Goal: Task Accomplishment & Management: Use online tool/utility

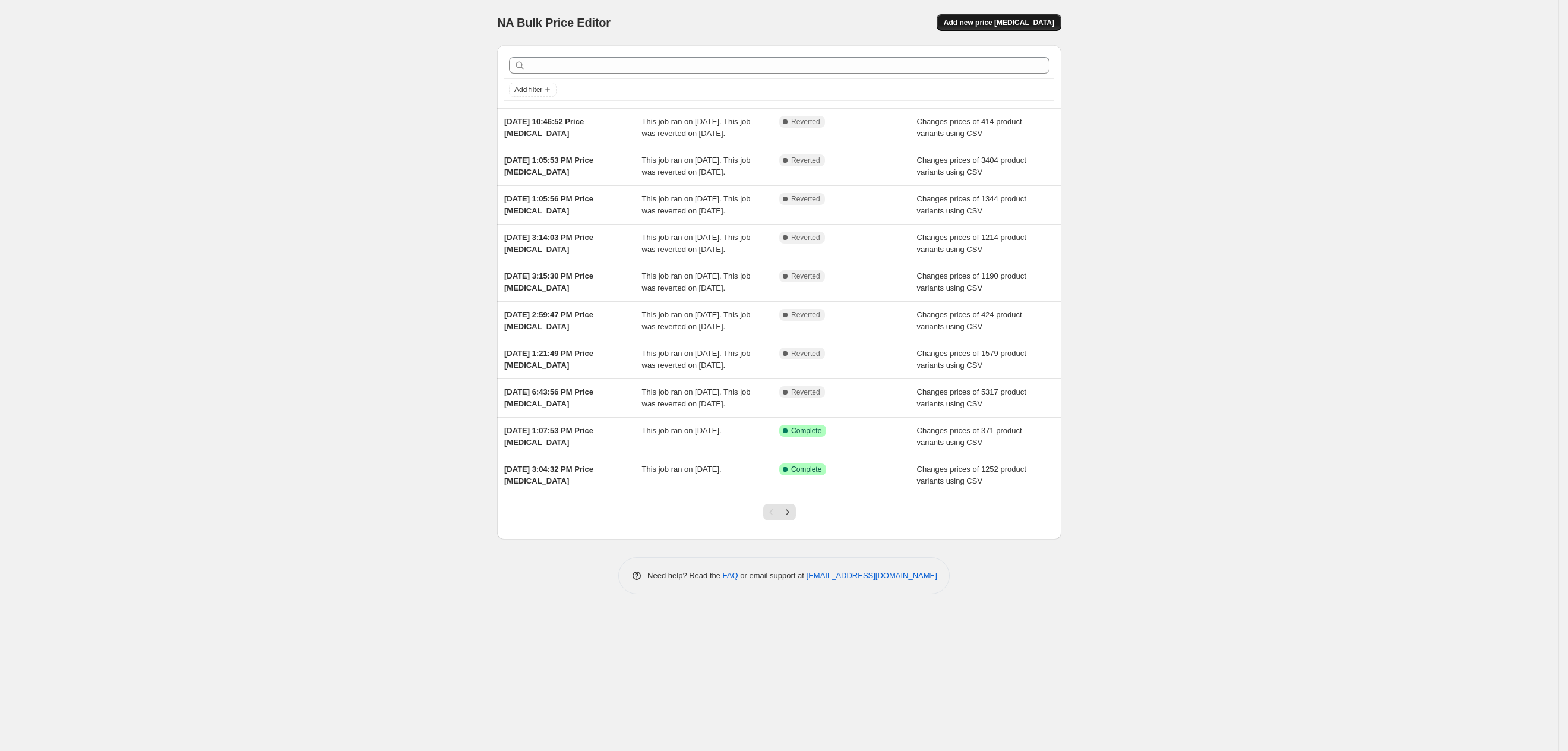
click at [1034, 19] on span "Add new price [MEDICAL_DATA]" at bounding box center [999, 22] width 111 height 9
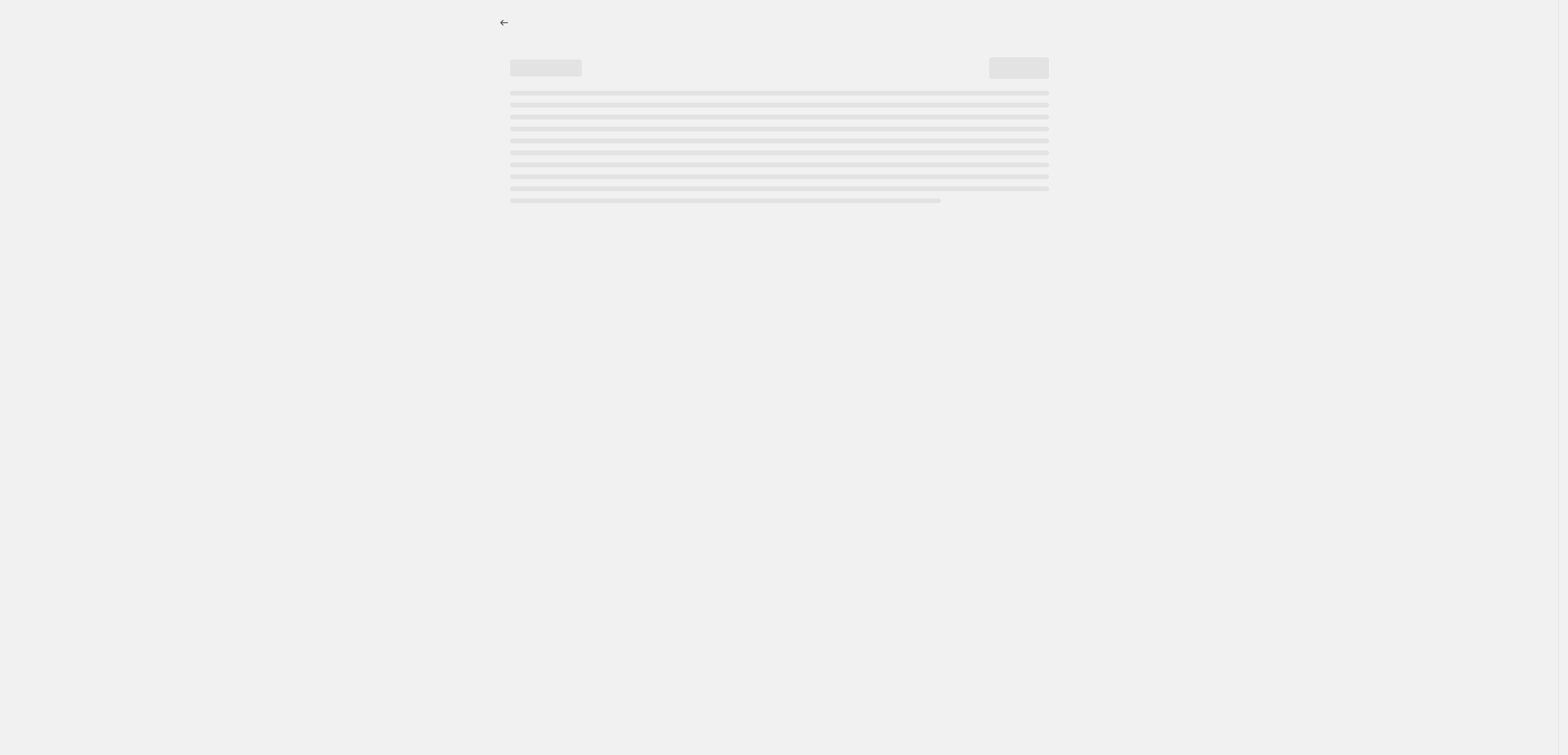
select select "percentage"
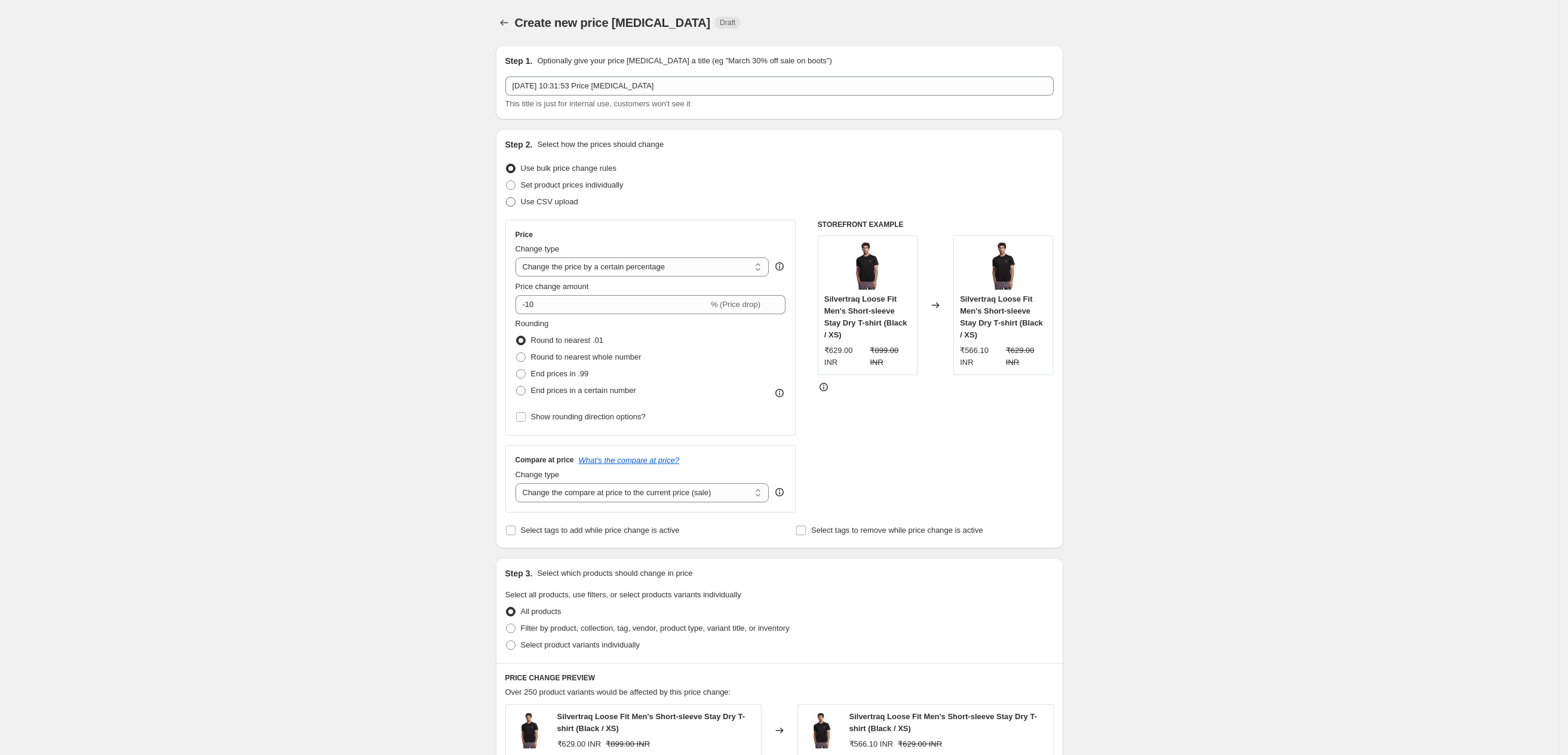
click at [511, 200] on span at bounding box center [511, 202] width 9 height 9
click at [507, 198] on input "Use CSV upload" at bounding box center [506, 197] width 1 height 1
radio input "true"
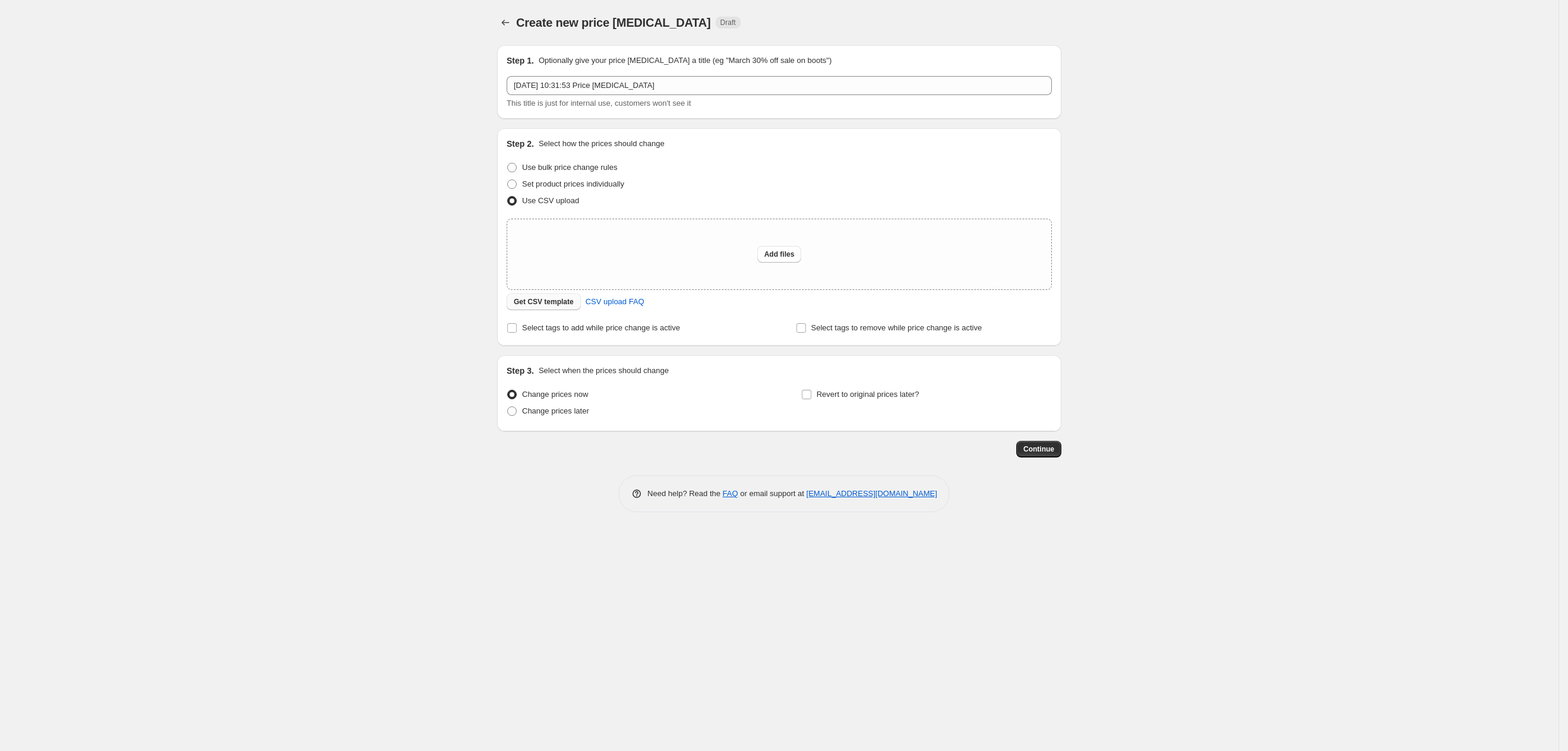
click at [553, 299] on span "Get CSV template" at bounding box center [544, 302] width 60 height 9
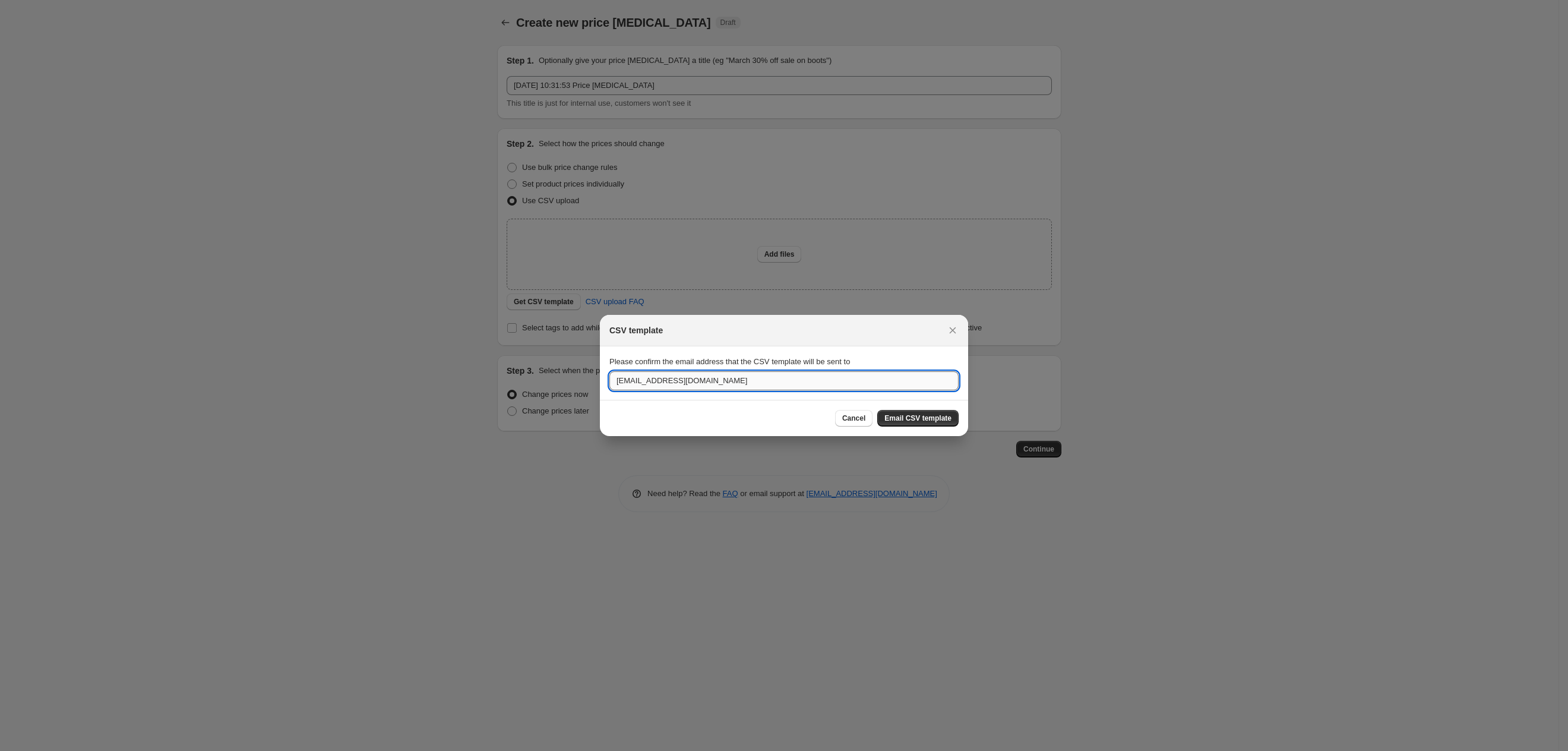
click at [632, 372] on input "[EMAIL_ADDRESS][DOMAIN_NAME]" at bounding box center [784, 380] width 349 height 19
type input "[EMAIL_ADDRESS][DOMAIN_NAME]"
click at [926, 415] on span "Email CSV template" at bounding box center [917, 418] width 67 height 9
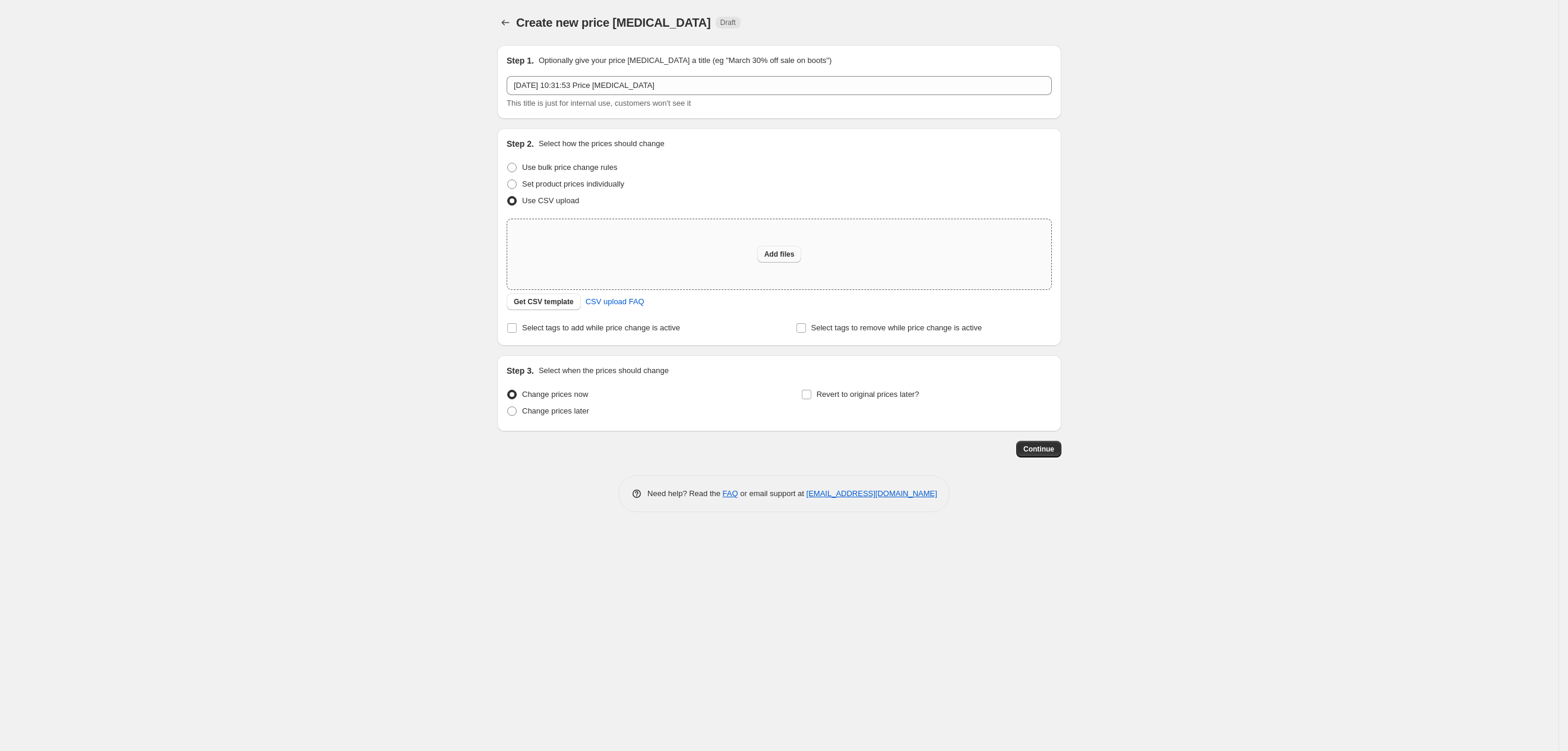
click at [782, 256] on span "Add files" at bounding box center [779, 254] width 30 height 9
type input "C:\fakepath\Shopify [DATE] Price update [DATE].csv"
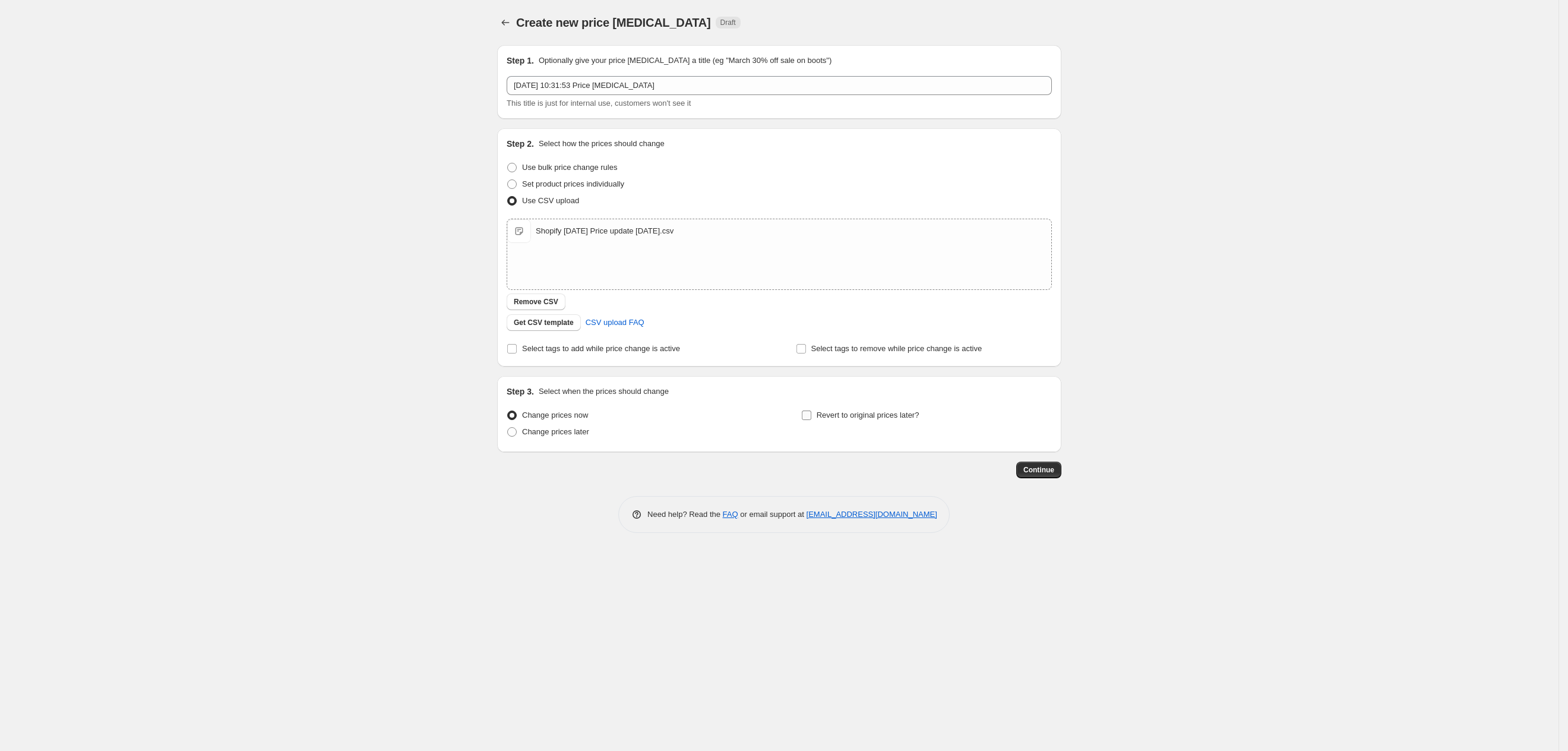
click at [809, 413] on input "Revert to original prices later?" at bounding box center [806, 415] width 9 height 9
checkbox input "true"
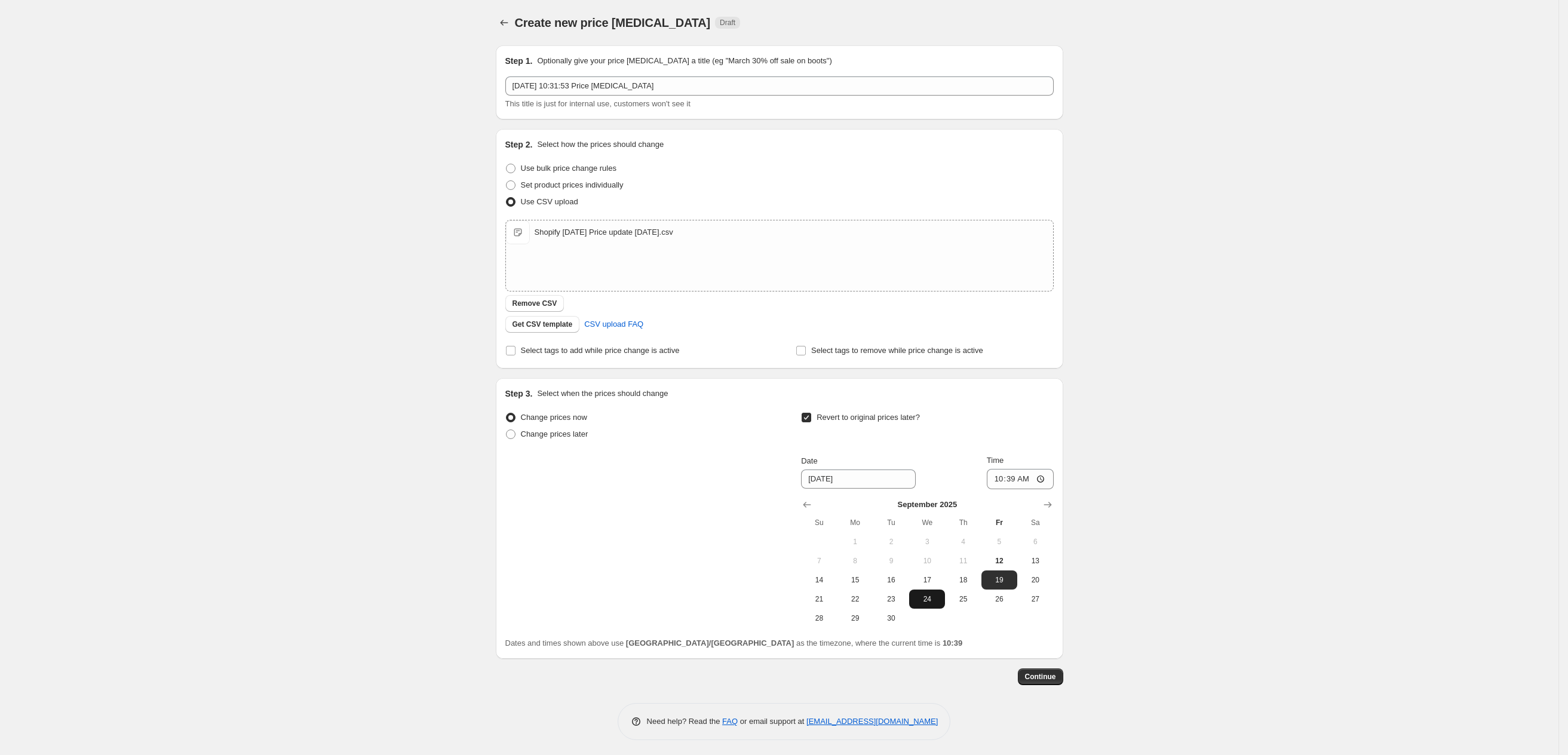
click at [934, 600] on span "24" at bounding box center [927, 599] width 26 height 9
type input "[DATE]"
click at [1032, 475] on input "10:39" at bounding box center [1020, 479] width 67 height 20
click at [1031, 478] on input "10:39" at bounding box center [1020, 479] width 67 height 20
click at [1049, 478] on input "Time" at bounding box center [1020, 479] width 67 height 20
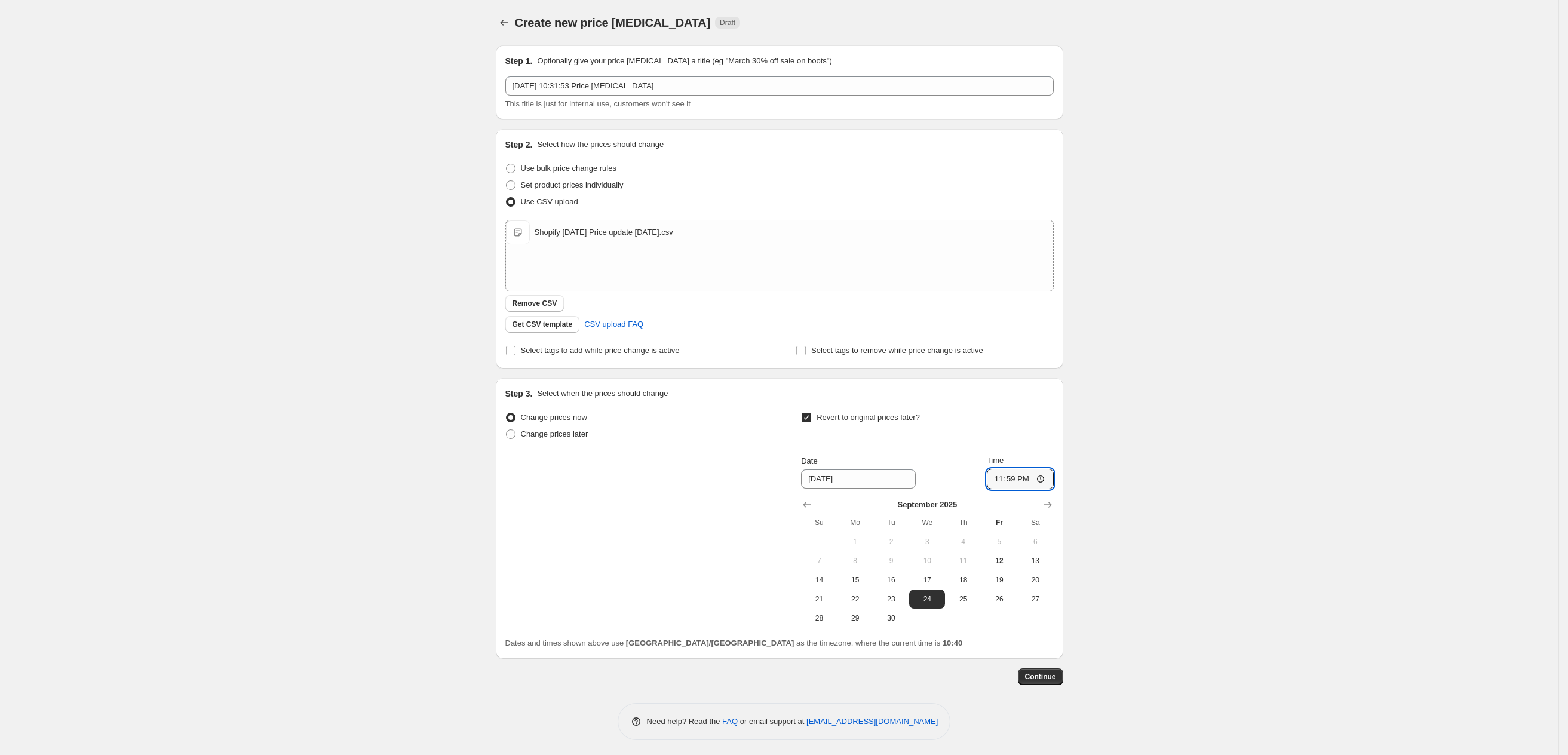
type input "23:59"
click at [1129, 525] on div "Create new price [MEDICAL_DATA]. This page is ready Create new price [MEDICAL_D…" at bounding box center [779, 379] width 1559 height 758
click at [1036, 673] on span "Continue" at bounding box center [1041, 676] width 31 height 9
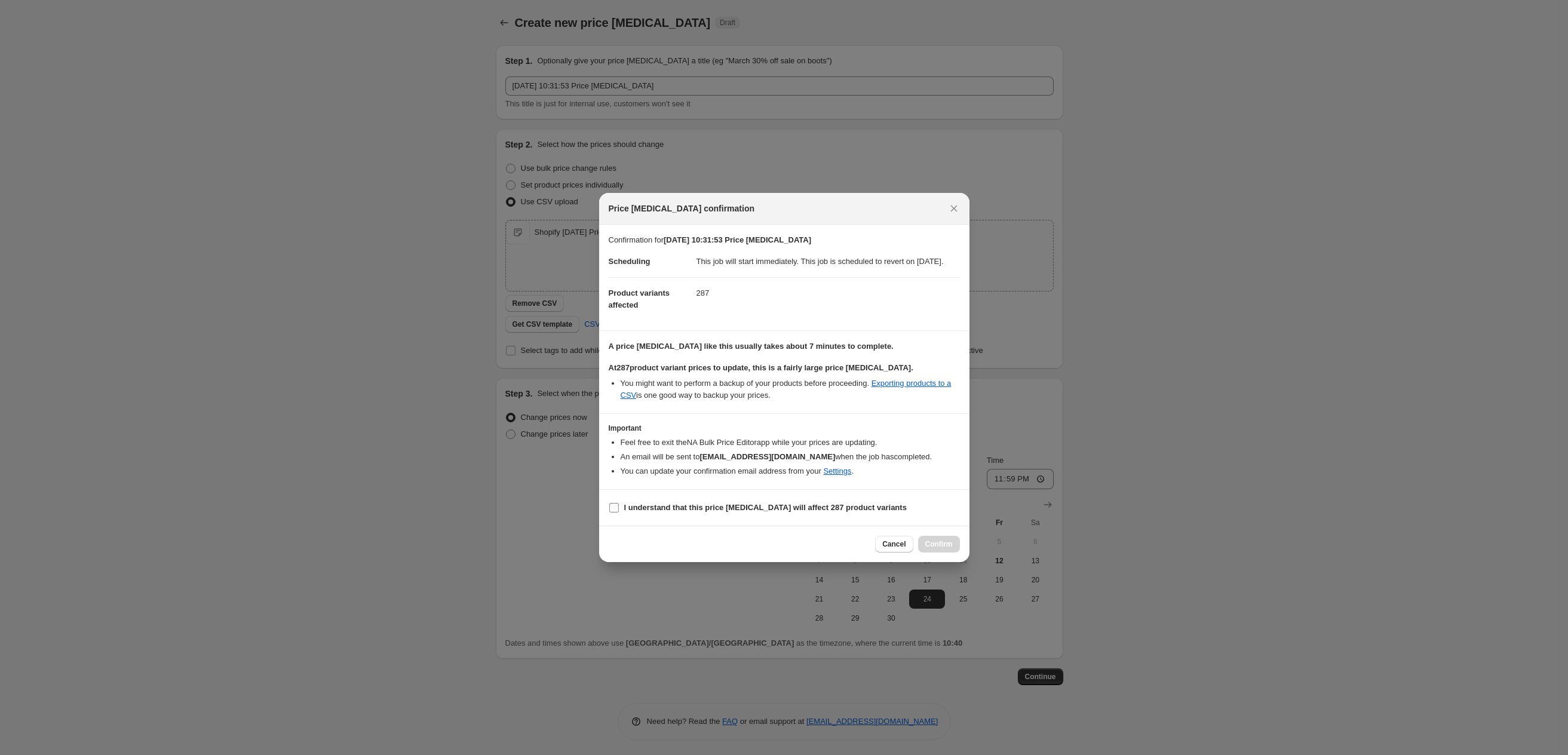
click at [620, 512] on label "I understand that this price [MEDICAL_DATA] will affect 287 product variants" at bounding box center [758, 507] width 298 height 17
click at [619, 512] on input "I understand that this price [MEDICAL_DATA] will affect 287 product variants" at bounding box center [614, 507] width 9 height 9
checkbox input "true"
click at [941, 548] on span "Confirm" at bounding box center [940, 544] width 28 height 9
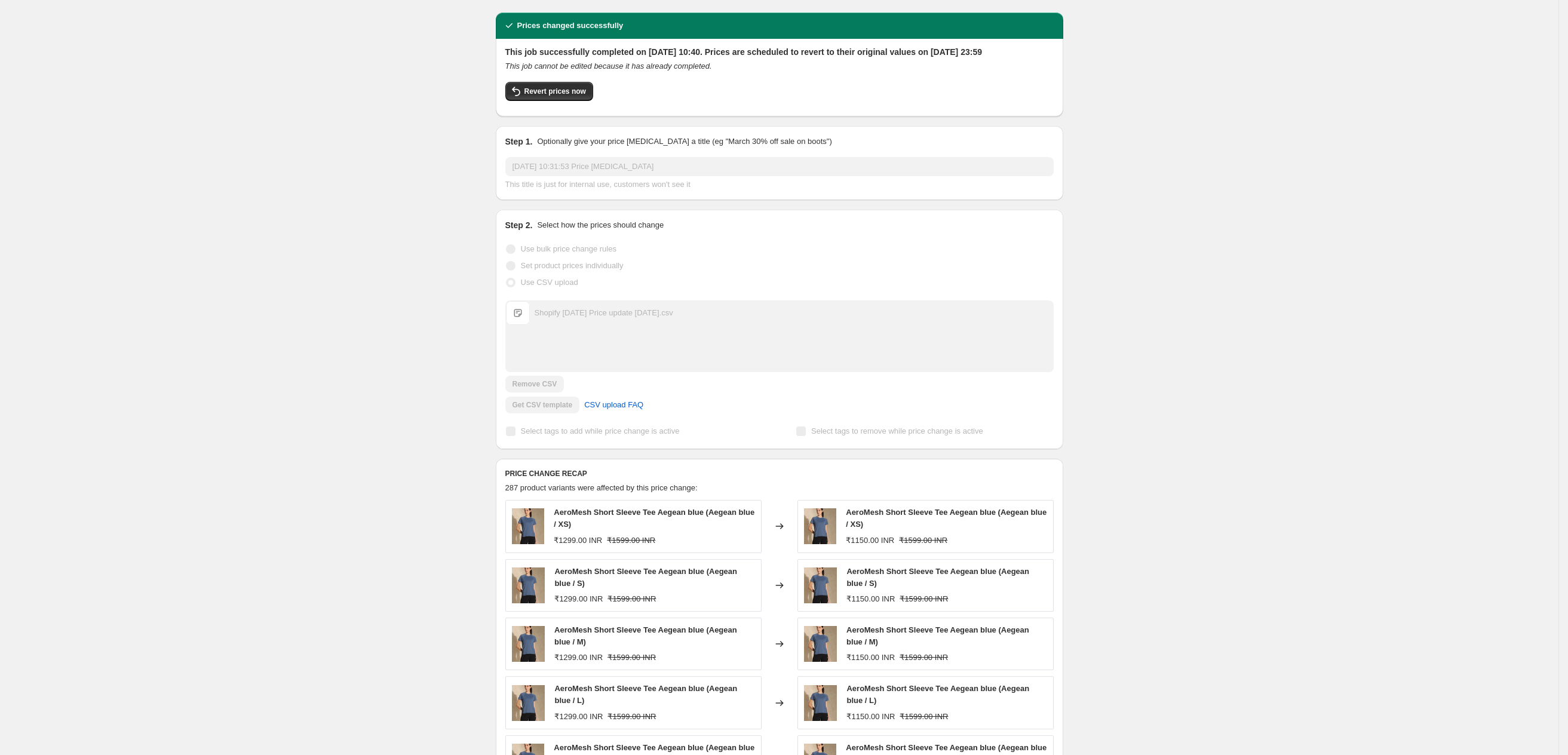
scroll to position [391, 0]
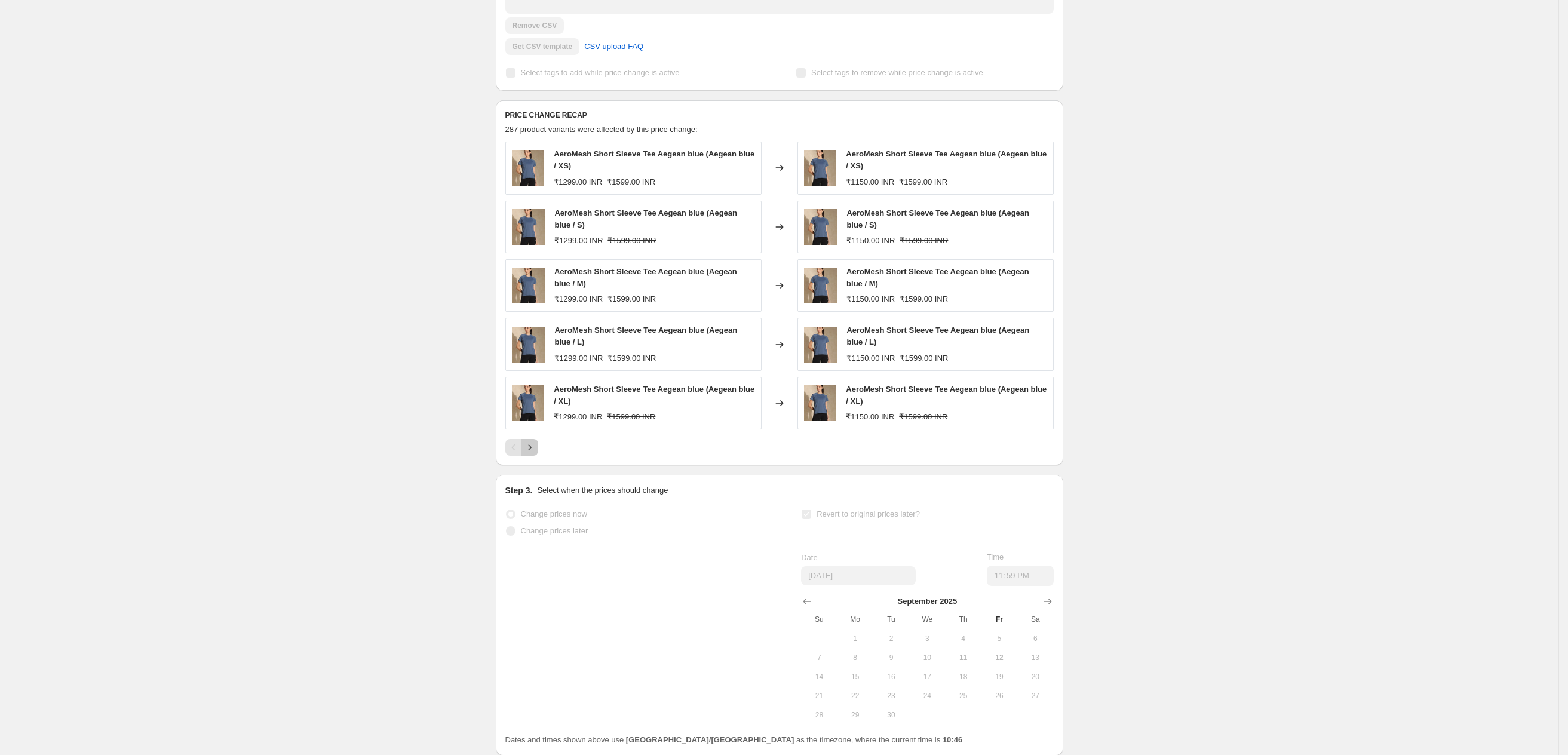
click at [533, 453] on icon "Next" at bounding box center [529, 446] width 12 height 12
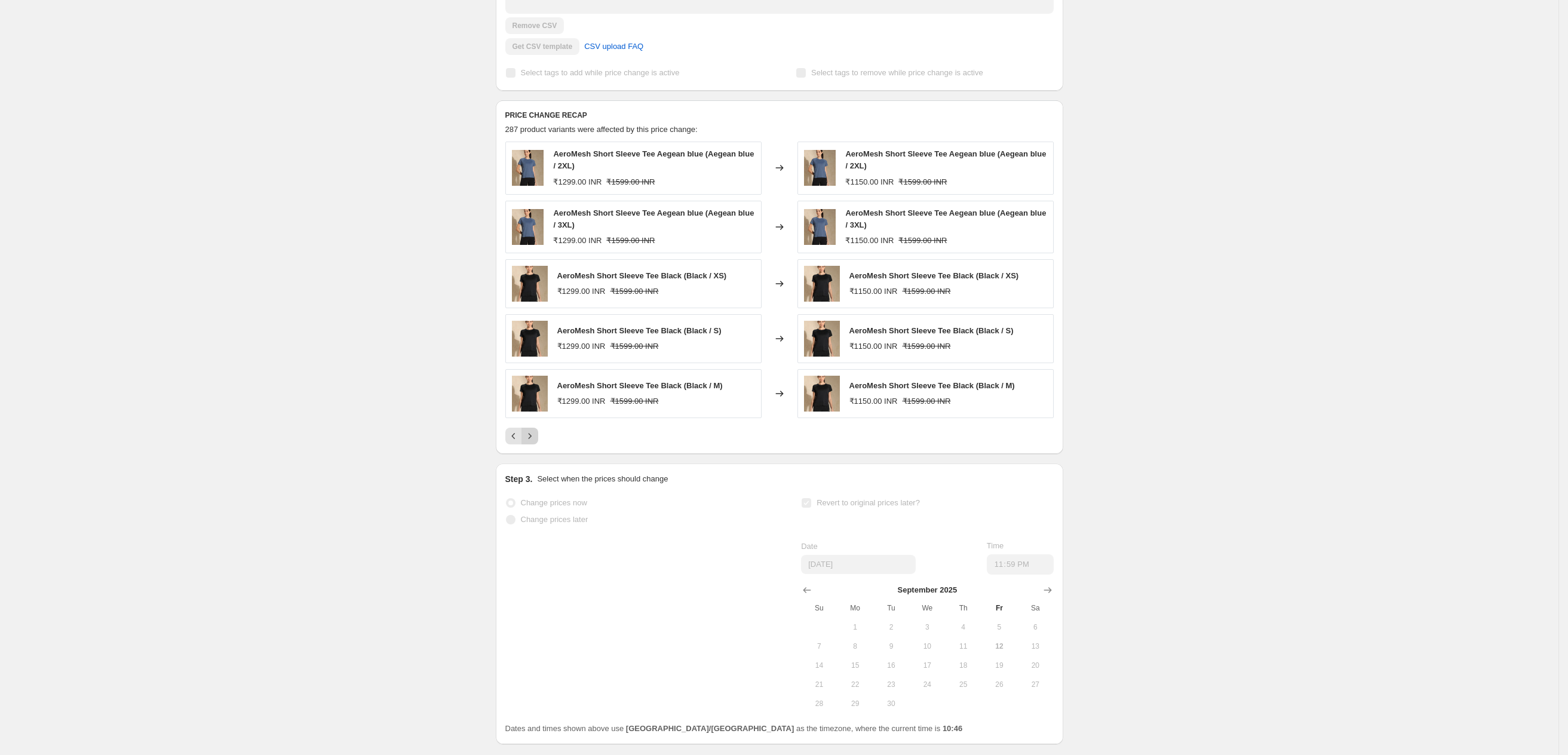
click at [533, 454] on div "PRICE CHANGE RECAP 287 product variants were affected by this price change: Aer…" at bounding box center [779, 277] width 567 height 354
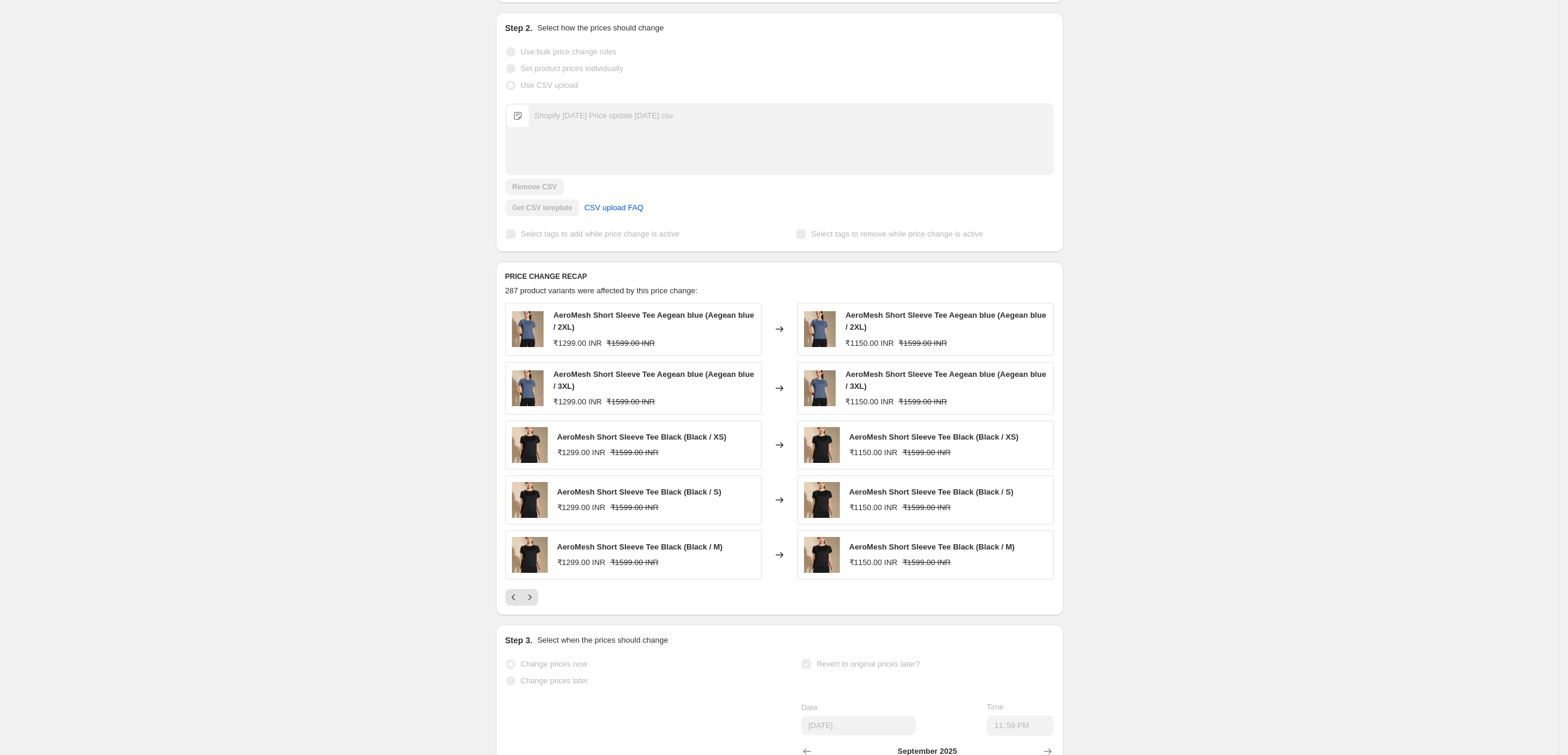
scroll to position [448, 0]
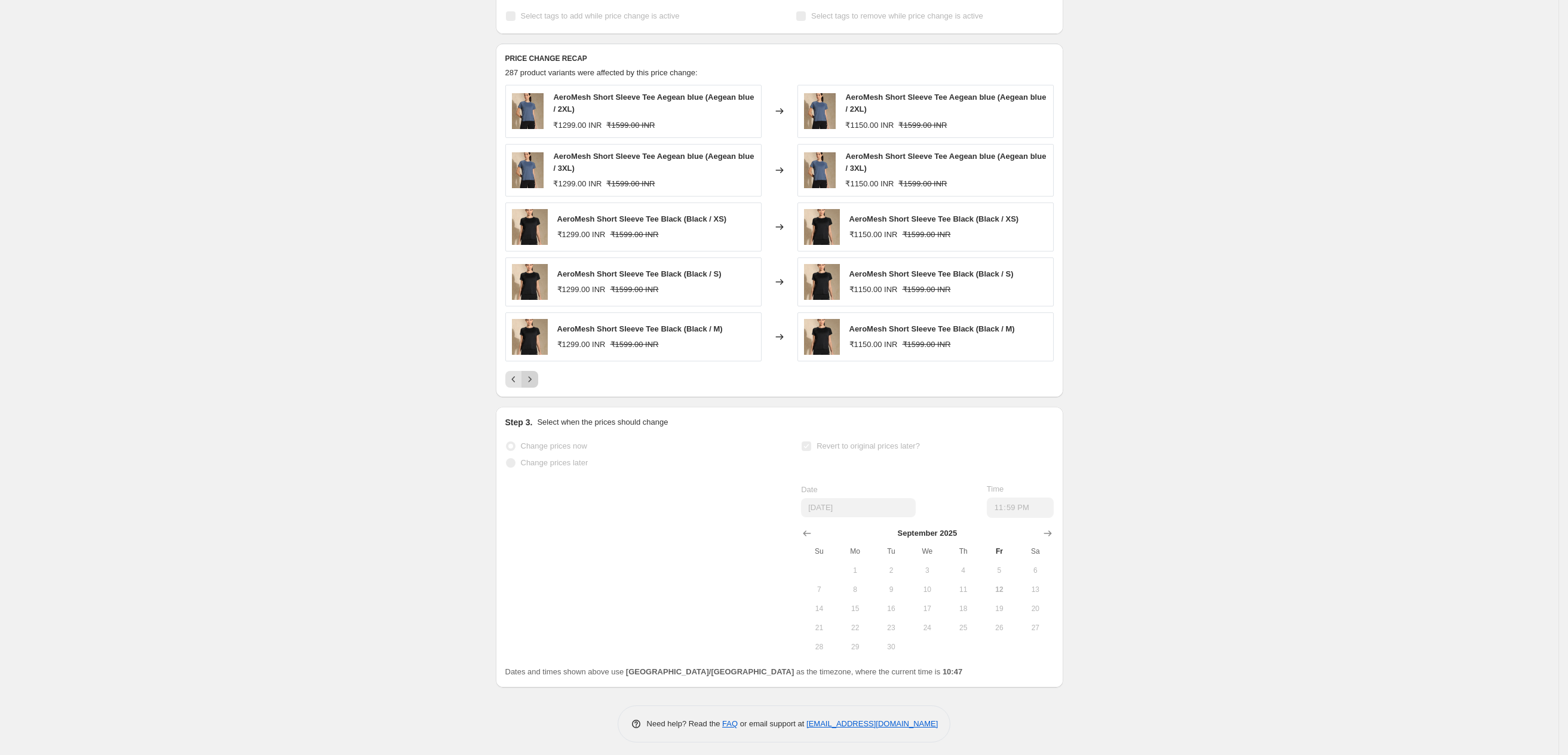
click at [533, 385] on icon "Next" at bounding box center [529, 378] width 12 height 12
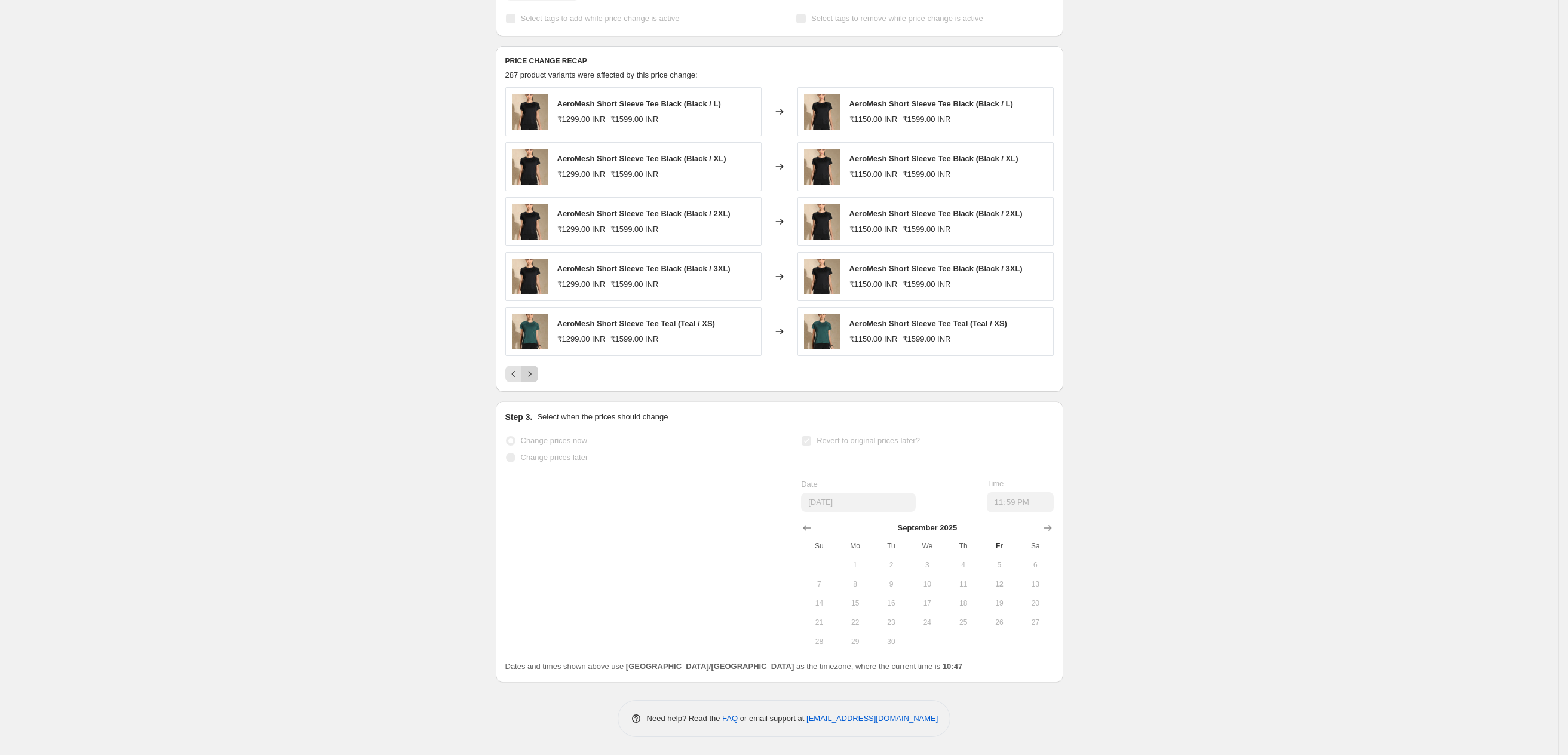
click at [532, 380] on icon "Next" at bounding box center [529, 373] width 12 height 12
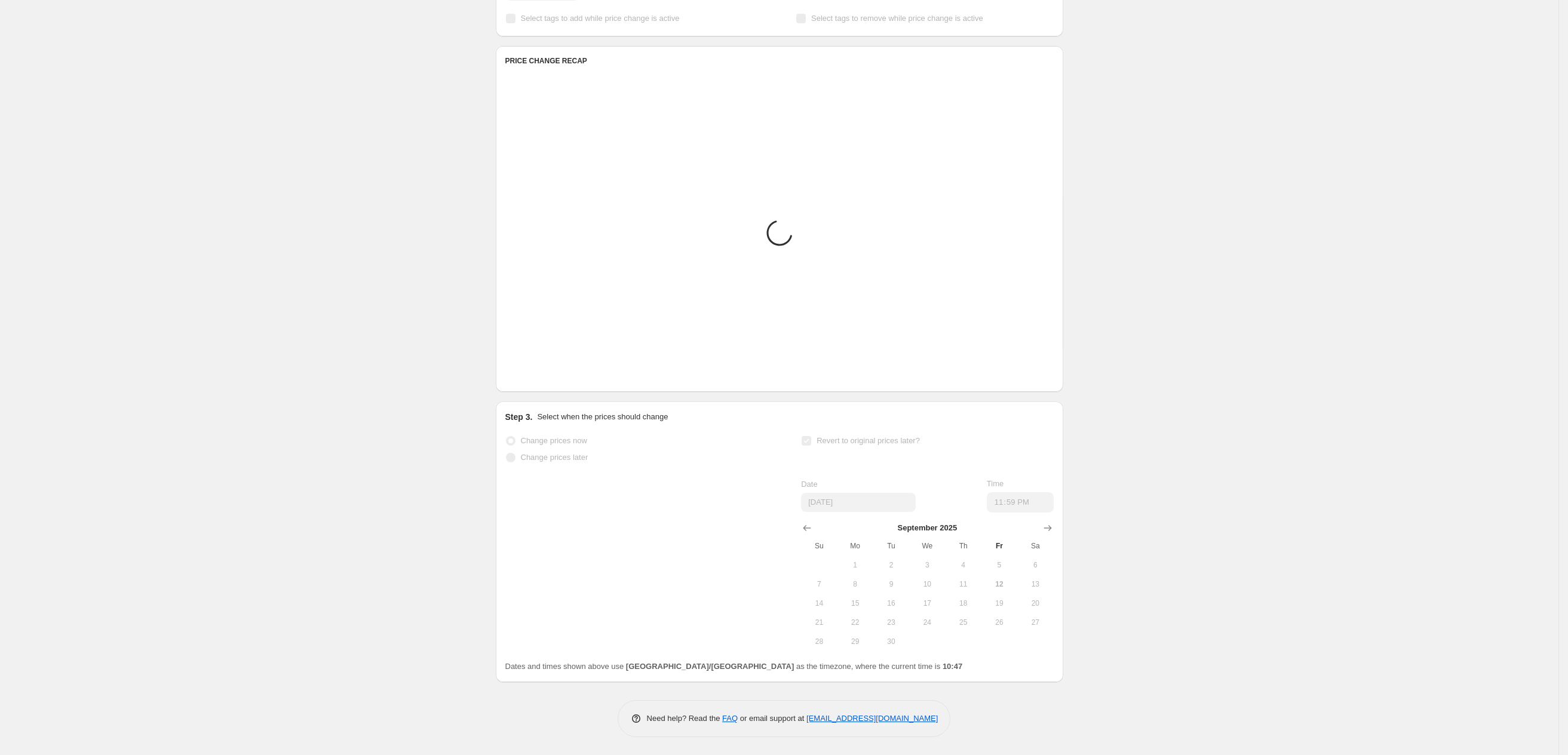
click at [532, 380] on icon "Next" at bounding box center [529, 373] width 12 height 12
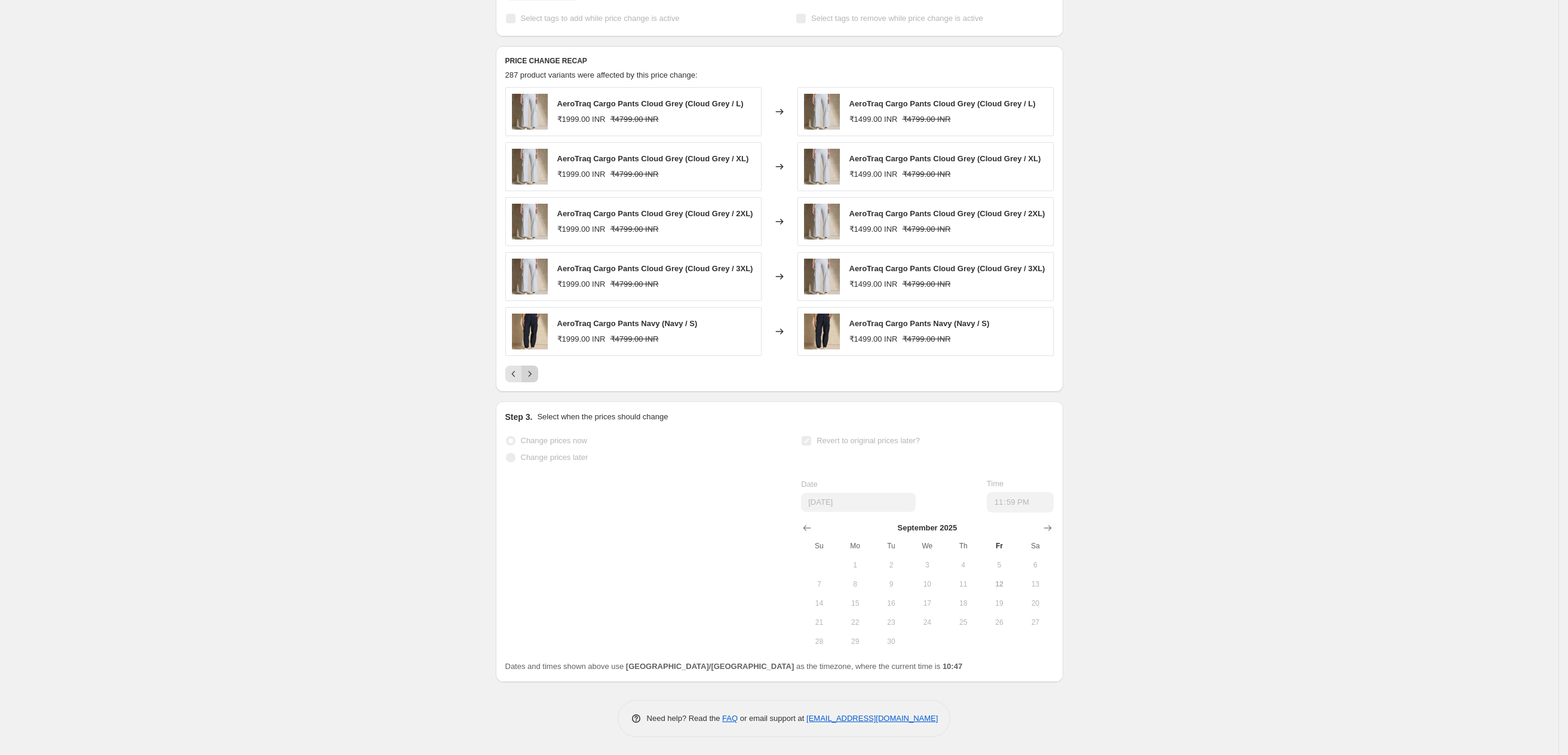
click at [534, 380] on icon "Next" at bounding box center [529, 373] width 12 height 12
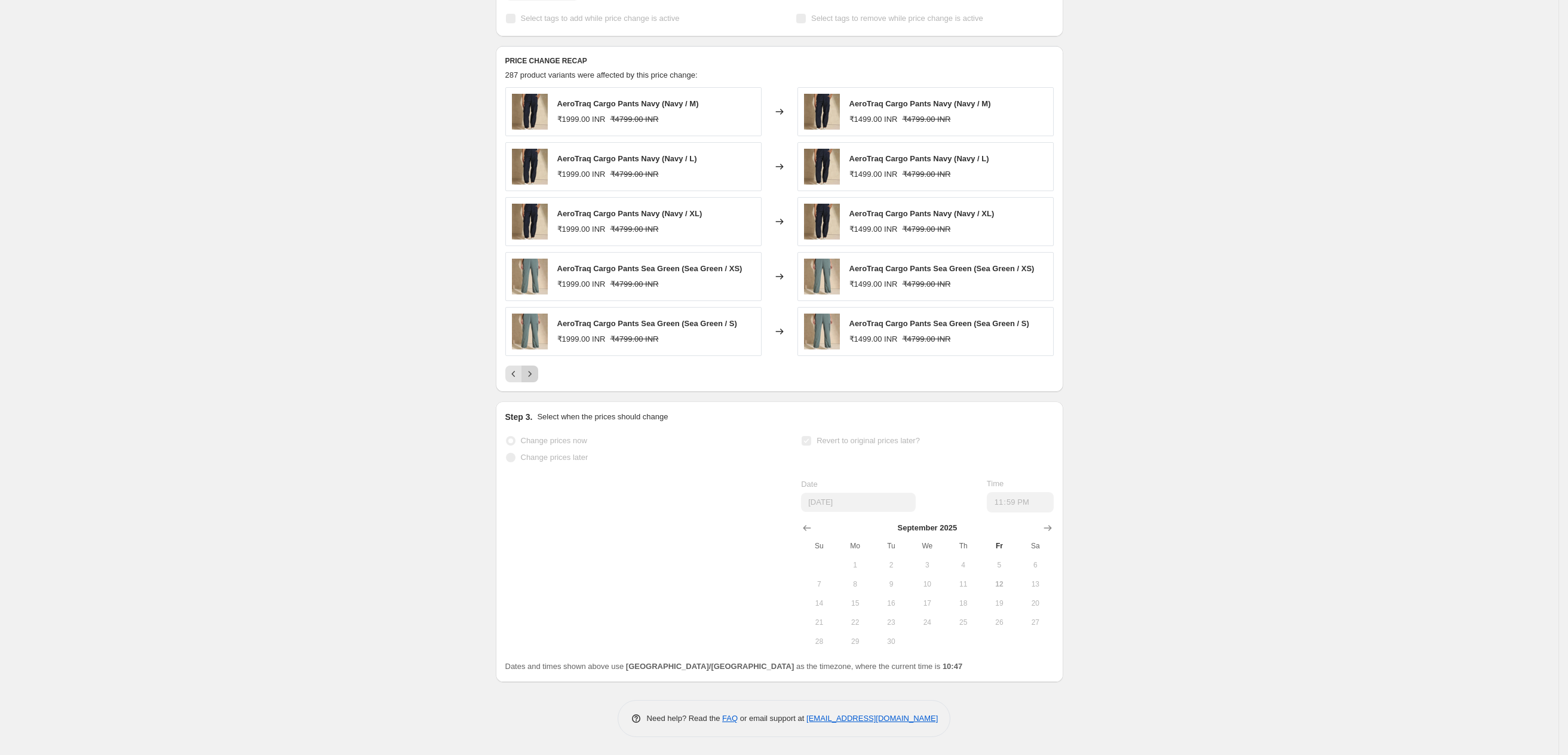
click at [538, 382] on button "Next" at bounding box center [530, 374] width 17 height 17
click at [536, 380] on icon "Next" at bounding box center [529, 373] width 12 height 12
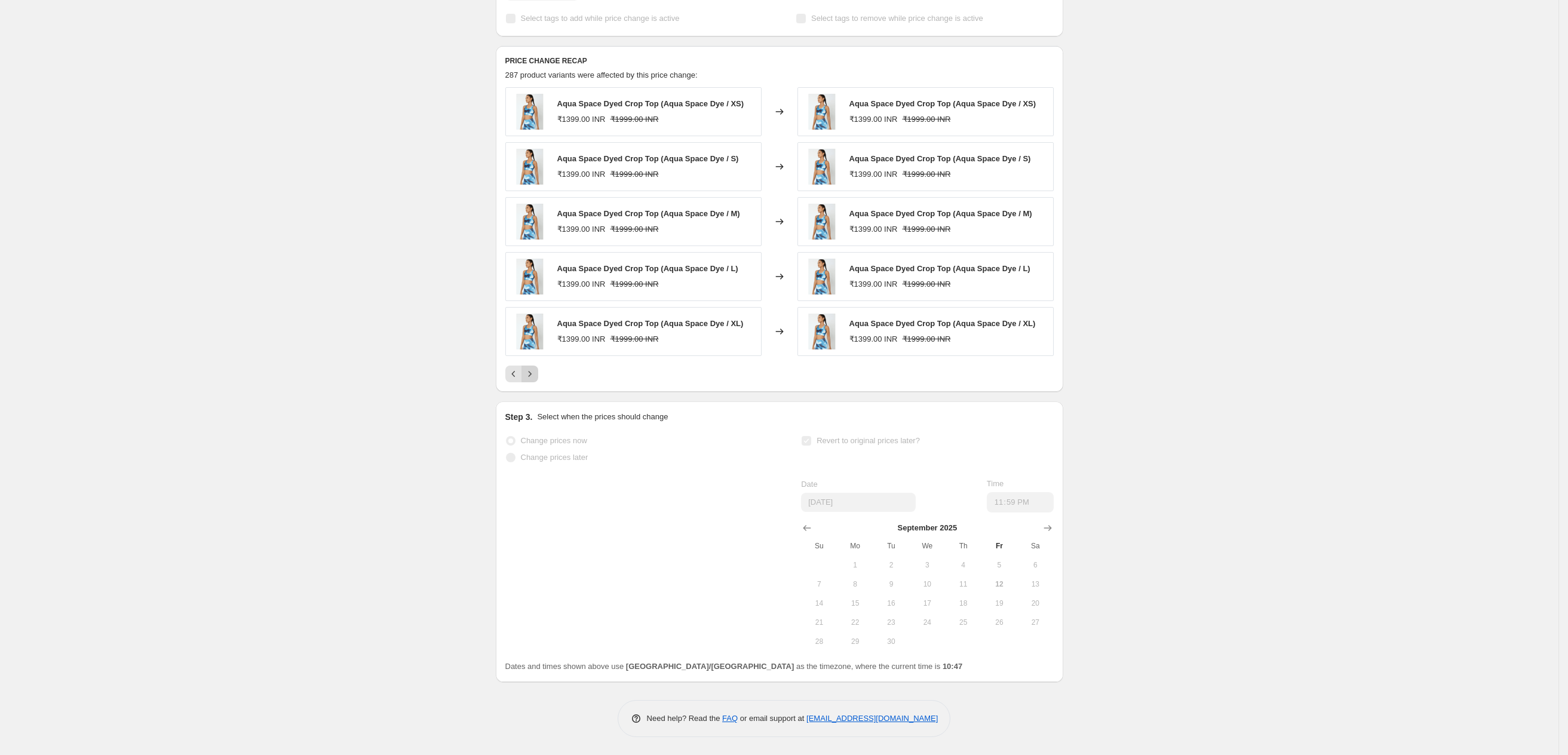
click at [536, 380] on icon "Next" at bounding box center [529, 373] width 12 height 12
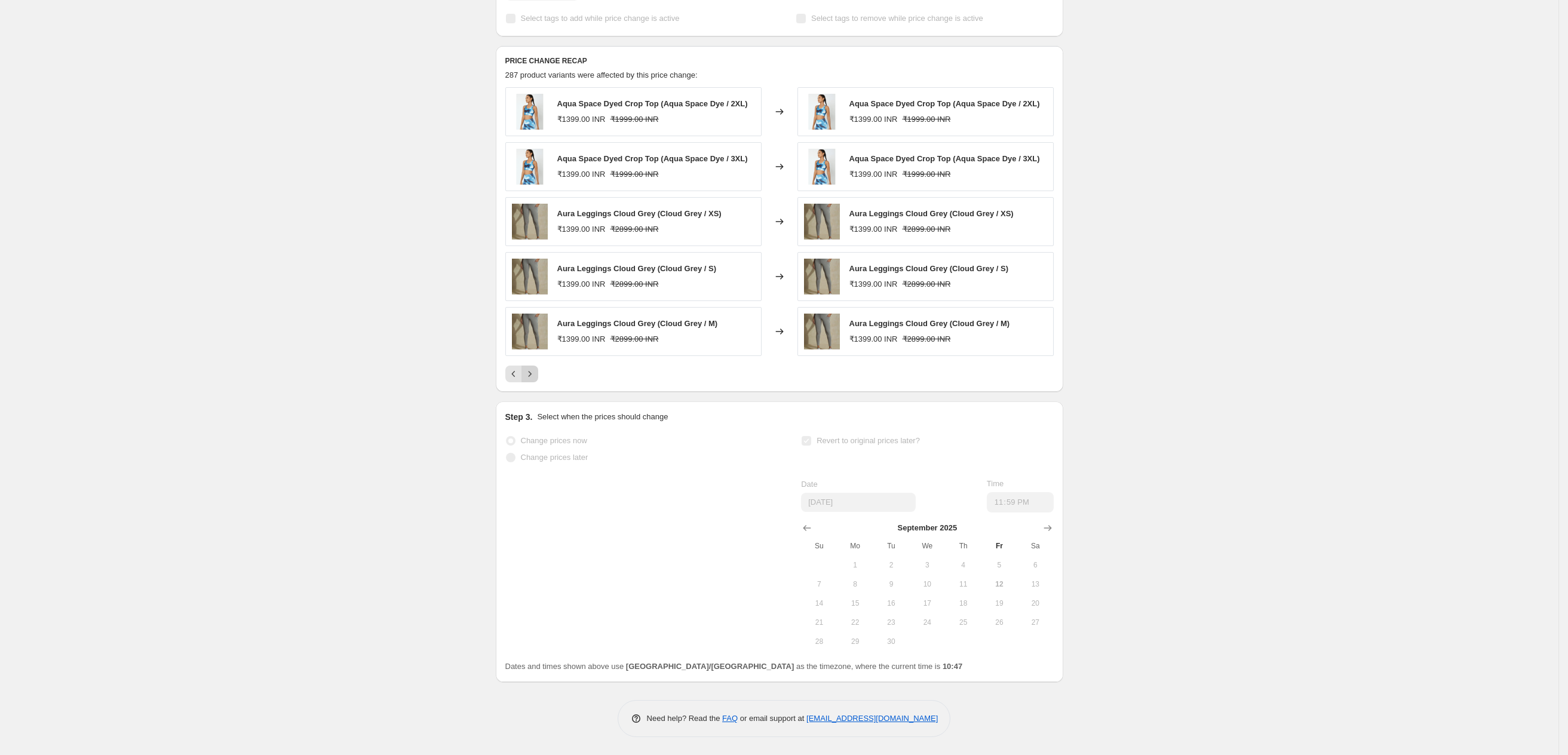
click at [526, 381] on button "Next" at bounding box center [530, 374] width 17 height 17
click at [536, 380] on icon "Next" at bounding box center [529, 373] width 12 height 12
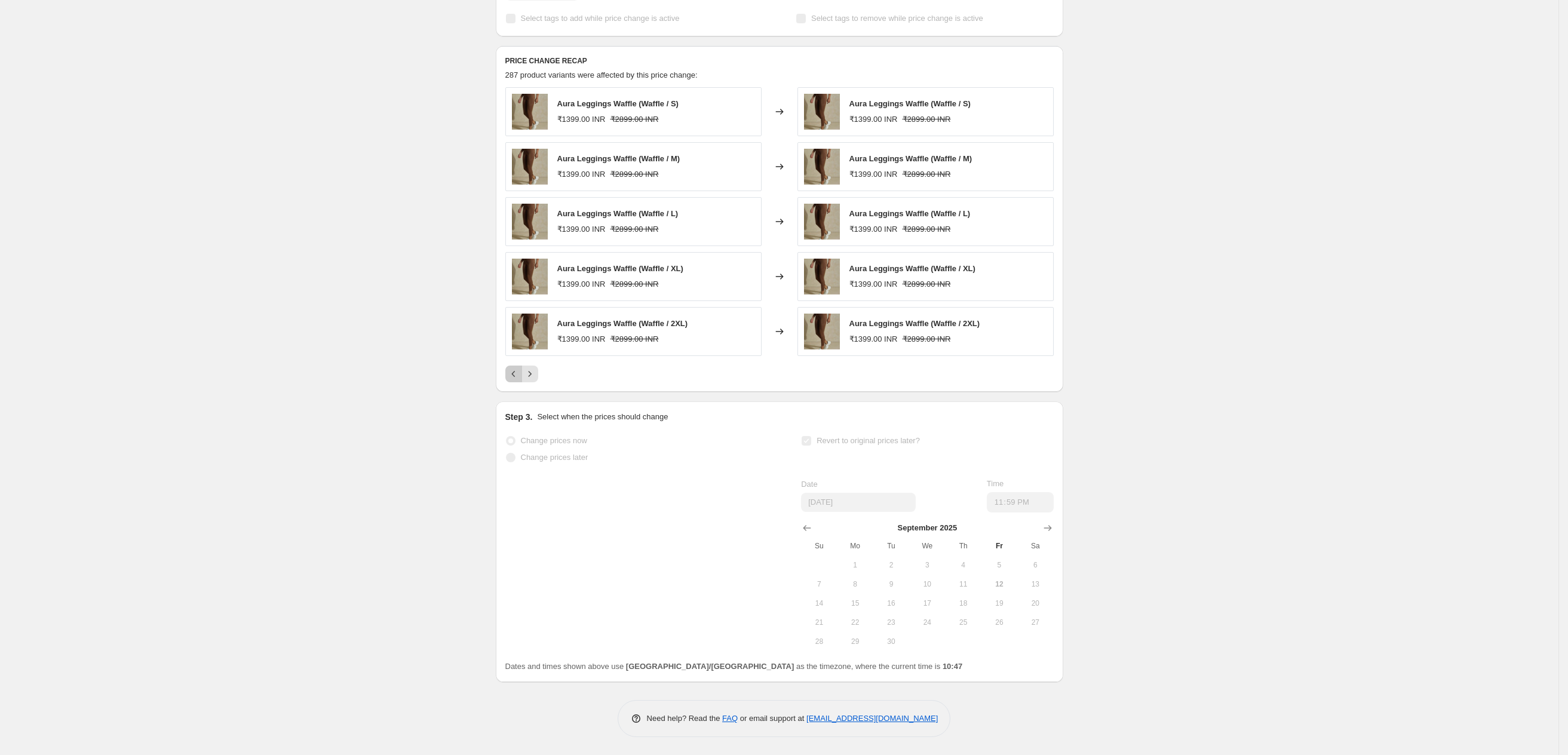
click at [519, 380] on icon "Previous" at bounding box center [513, 373] width 12 height 12
click at [531, 376] on icon "Next" at bounding box center [529, 373] width 3 height 5
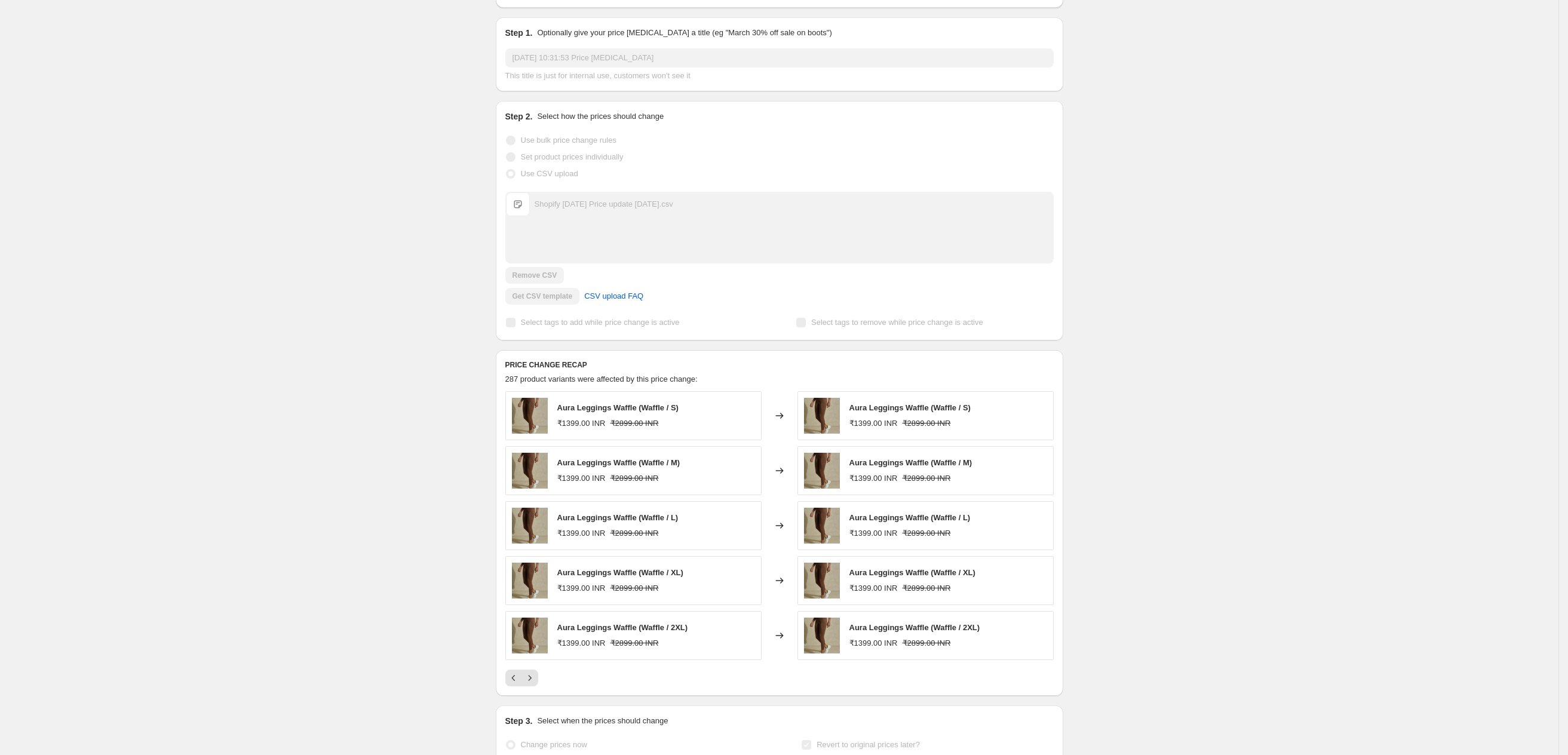
scroll to position [0, 0]
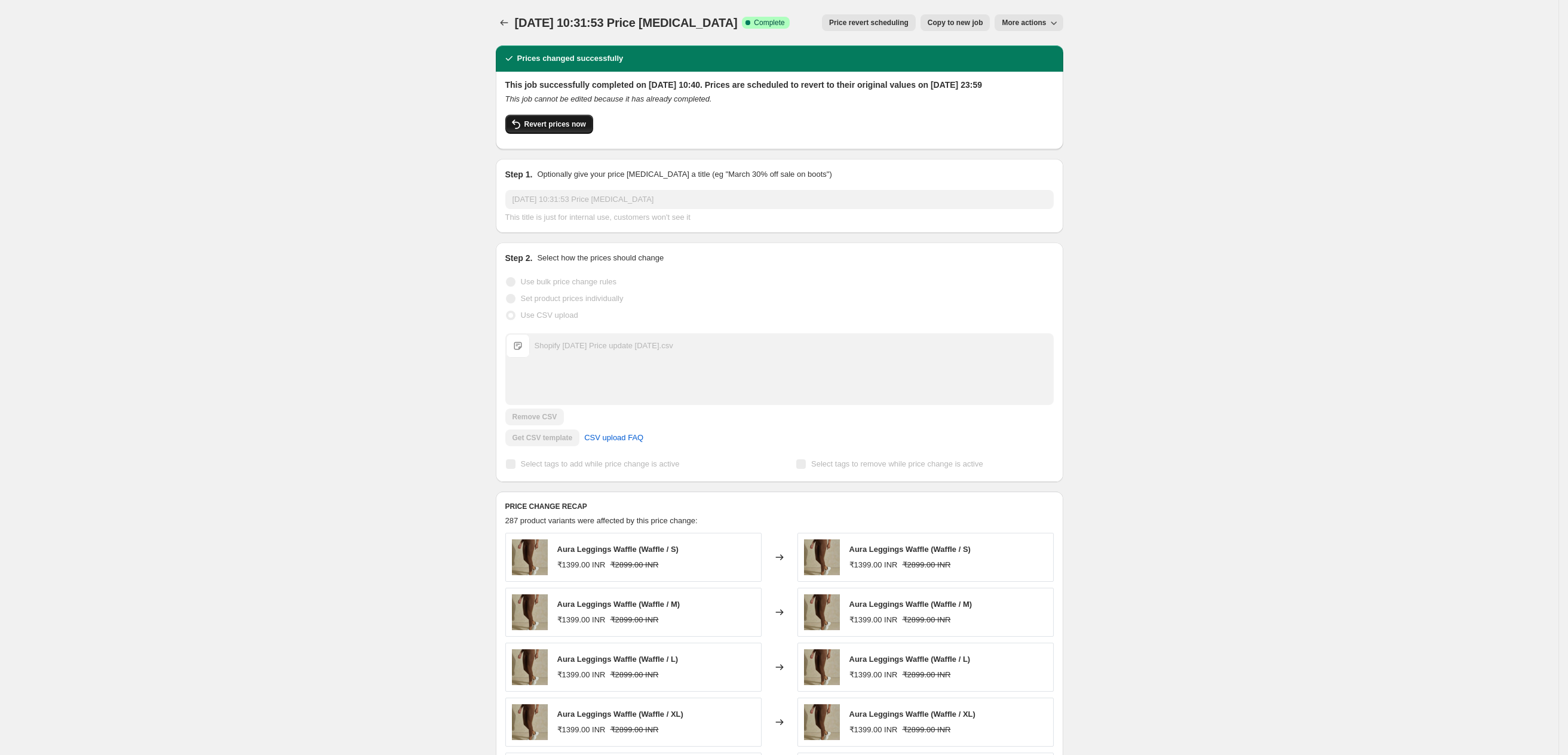
click at [561, 129] on span "Revert prices now" at bounding box center [556, 124] width 62 height 9
checkbox input "false"
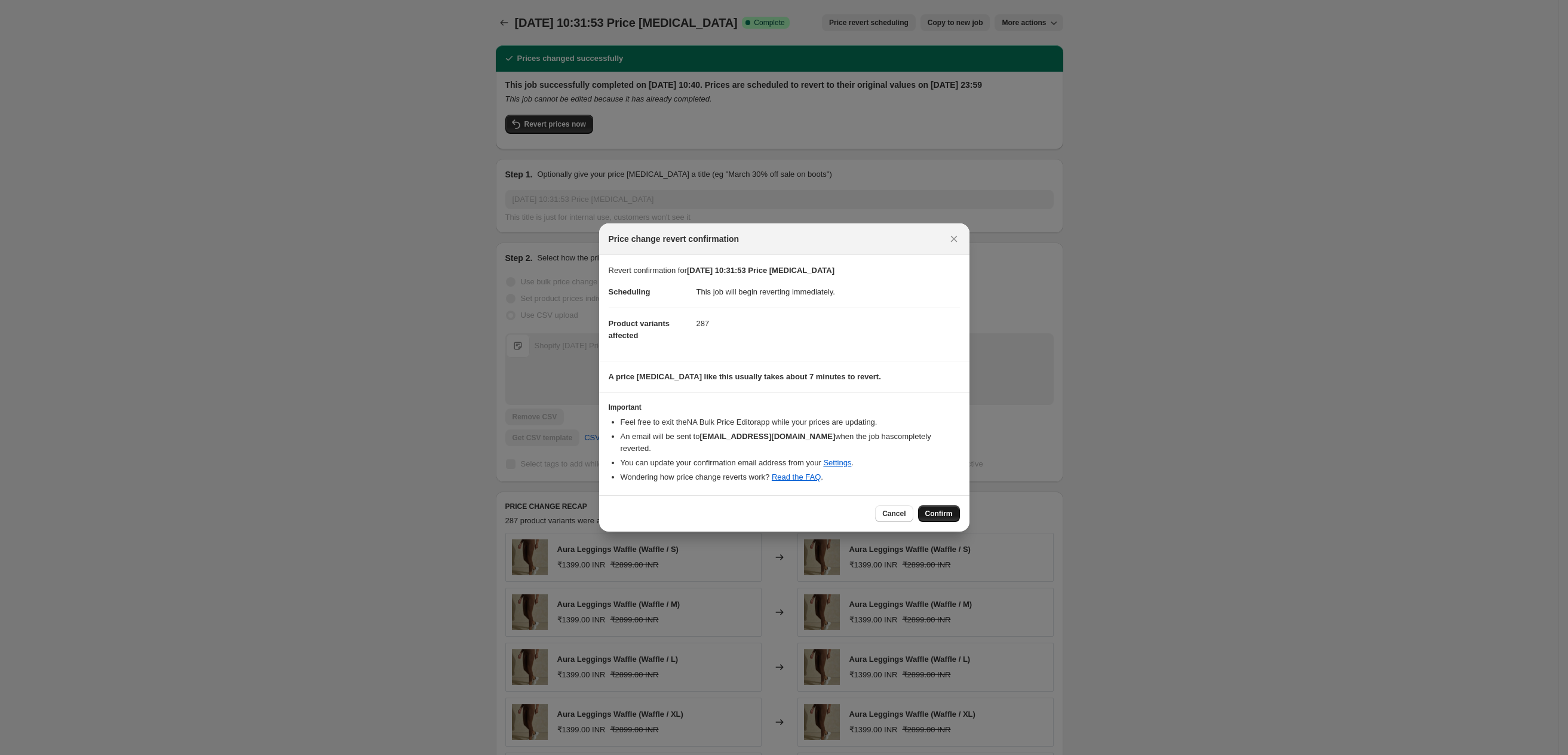
click at [947, 509] on span "Confirm" at bounding box center [940, 514] width 28 height 9
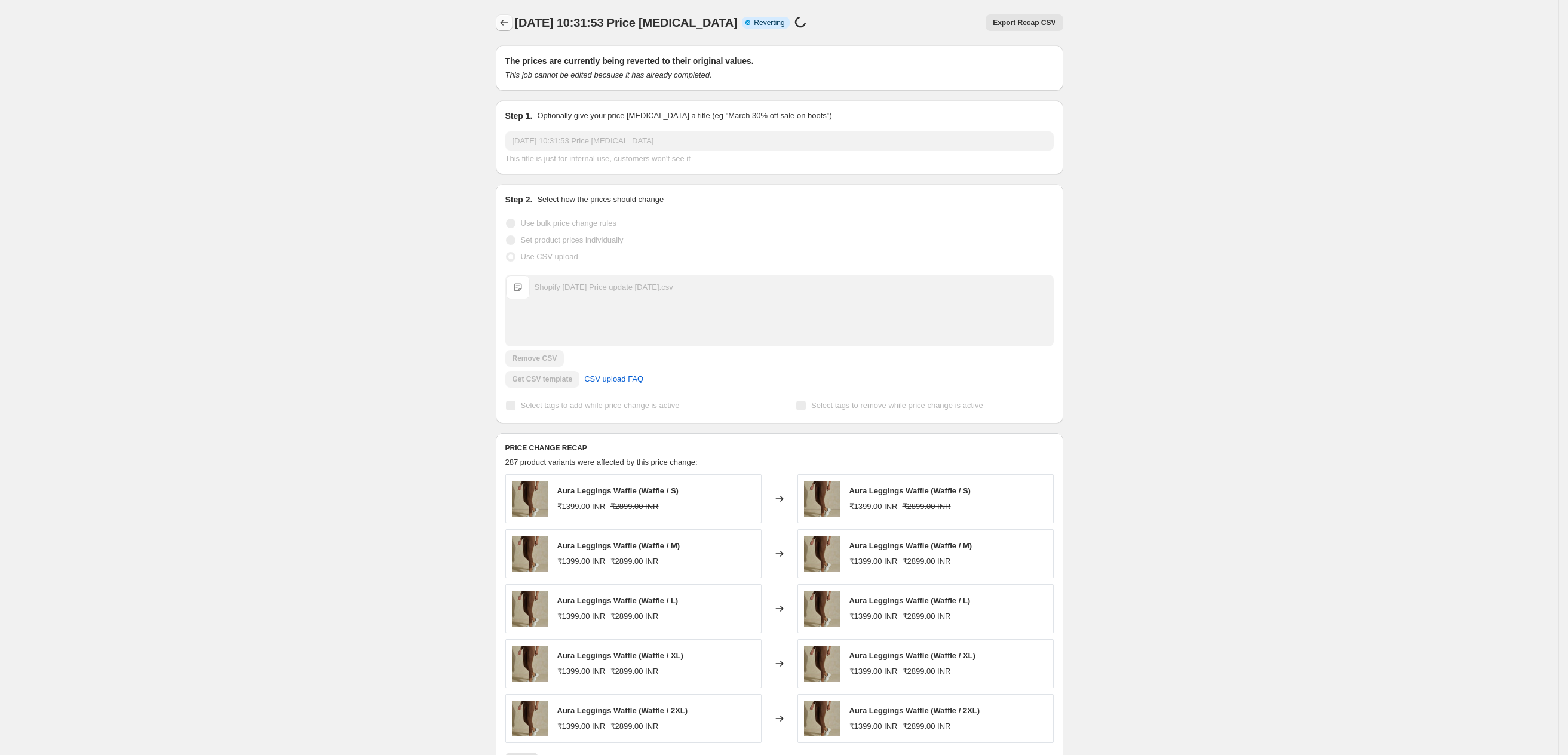
click at [509, 23] on icon "Price change jobs" at bounding box center [504, 22] width 12 height 12
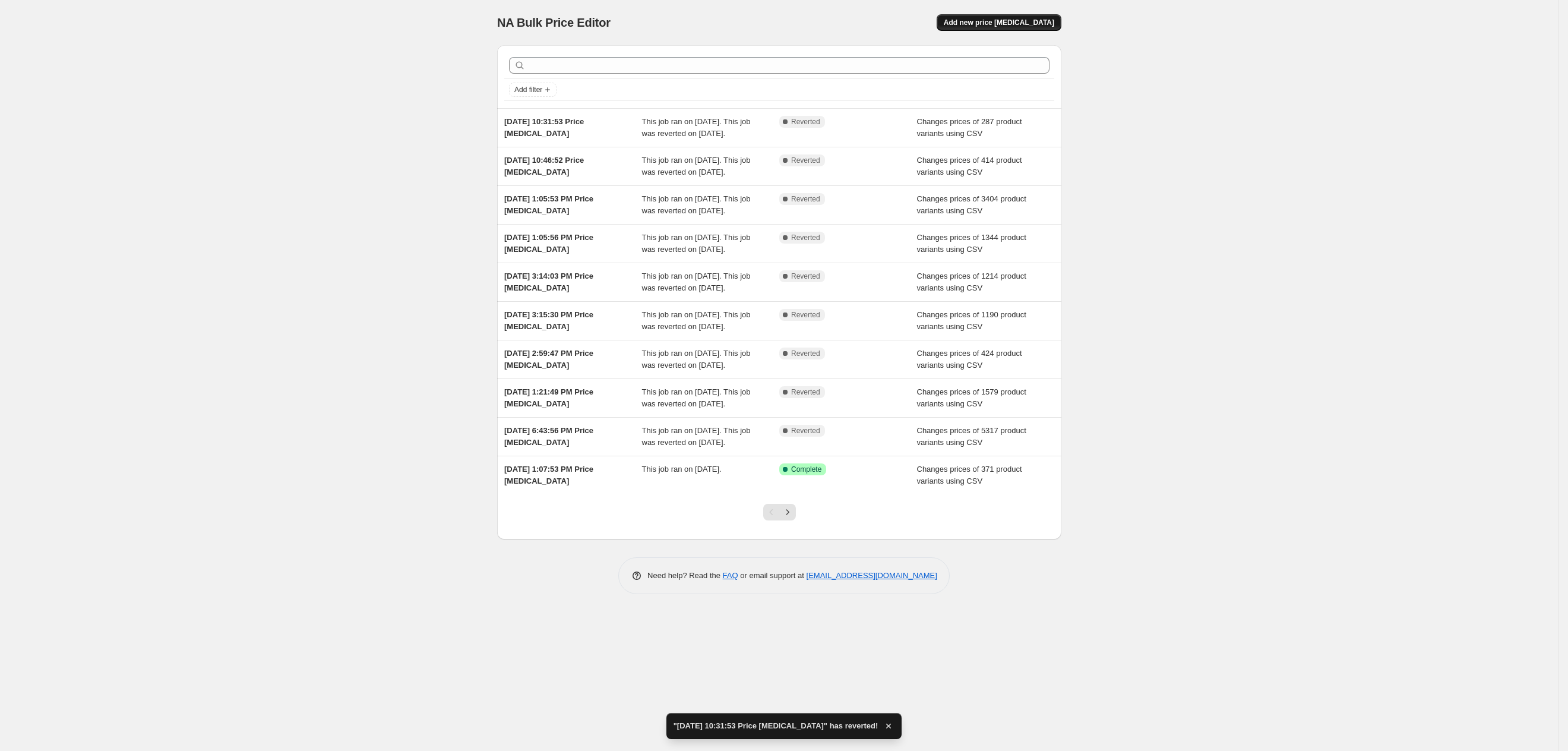
click at [1025, 28] on button "Add new price [MEDICAL_DATA]" at bounding box center [999, 23] width 125 height 17
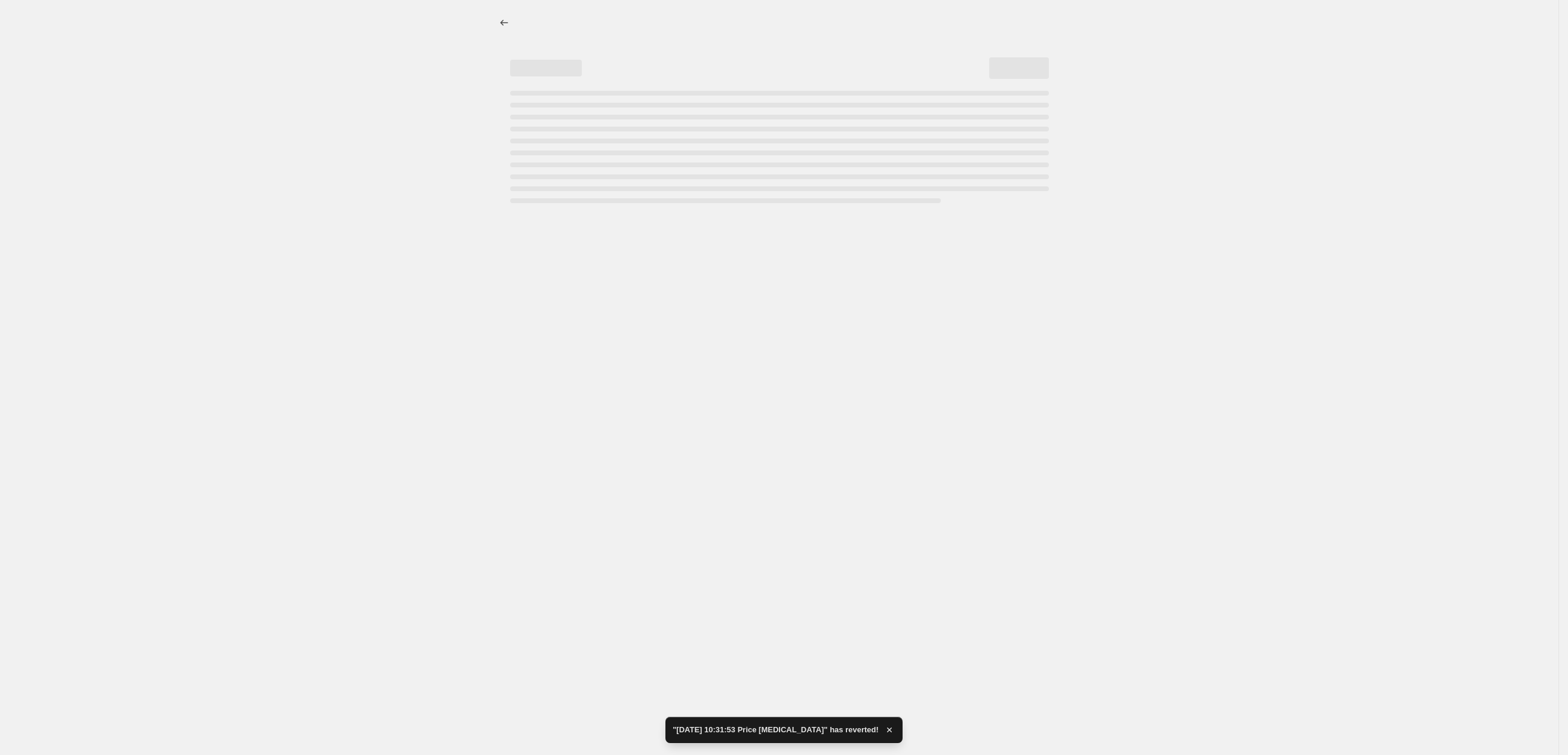
select select "percentage"
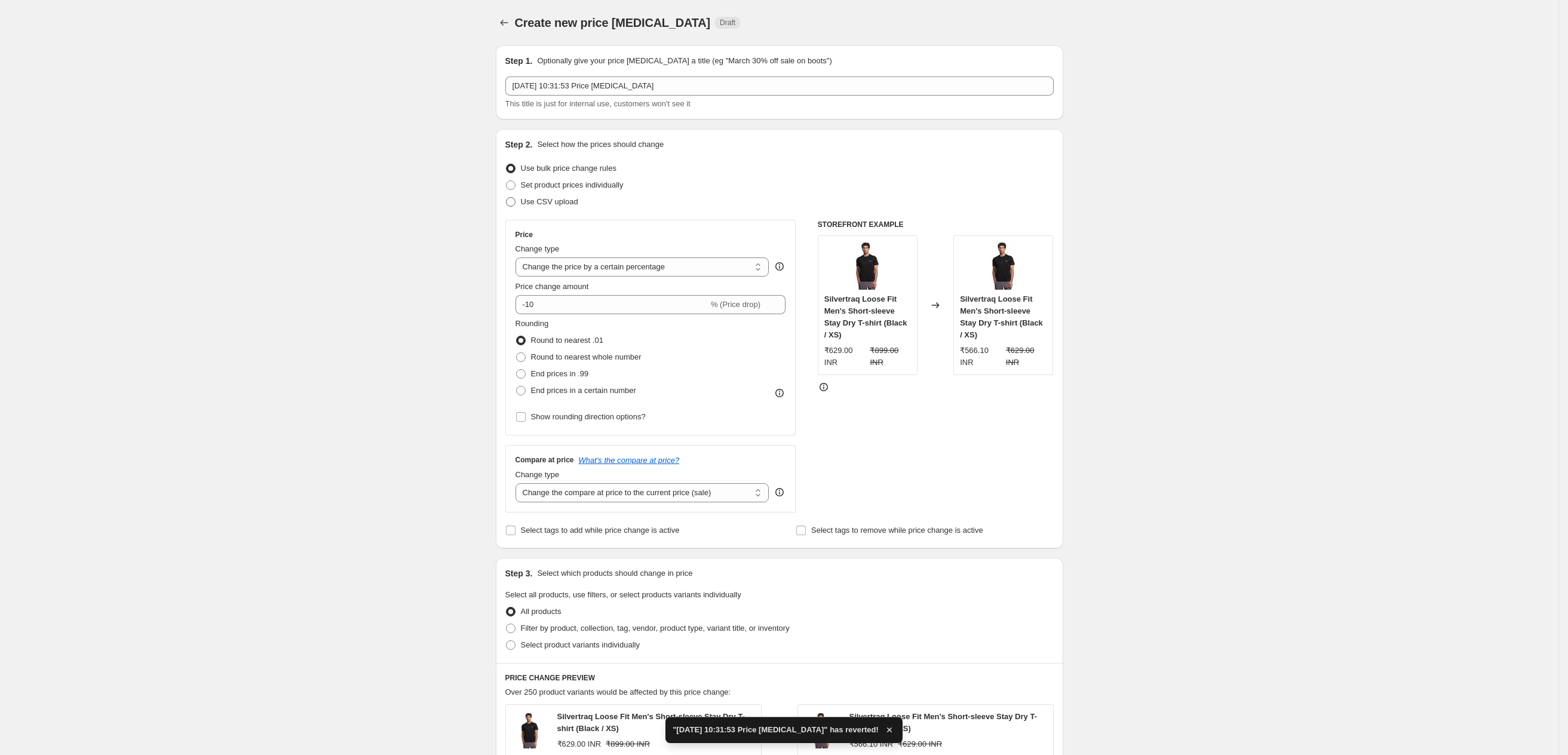
click at [543, 206] on span "Use CSV upload" at bounding box center [549, 201] width 57 height 12
click at [507, 198] on input "Use CSV upload" at bounding box center [506, 197] width 1 height 1
radio input "true"
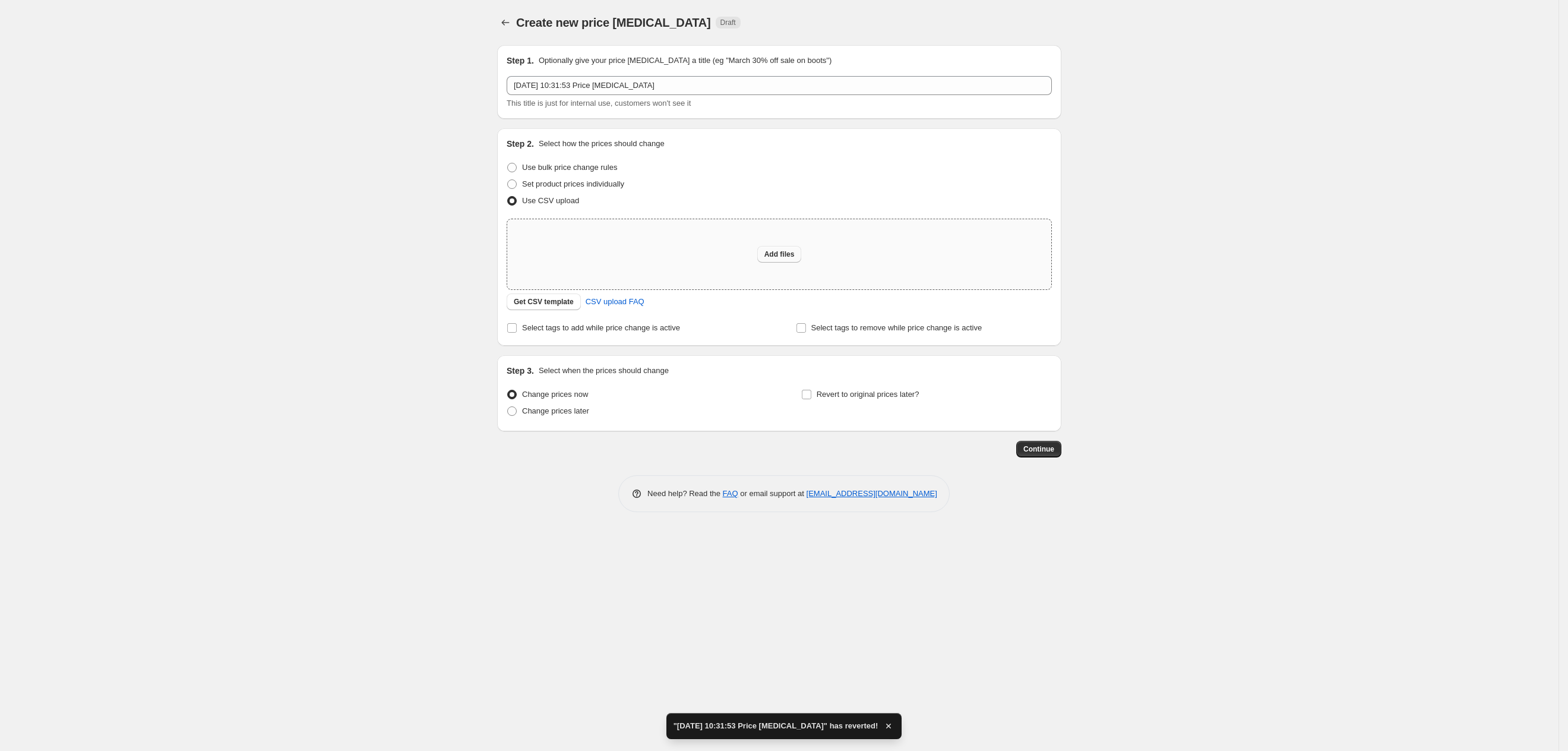
click at [774, 259] on span "Add files" at bounding box center [779, 254] width 30 height 9
type input "C:\fakepath\Shopify [DATE] Price update [DATE].csv"
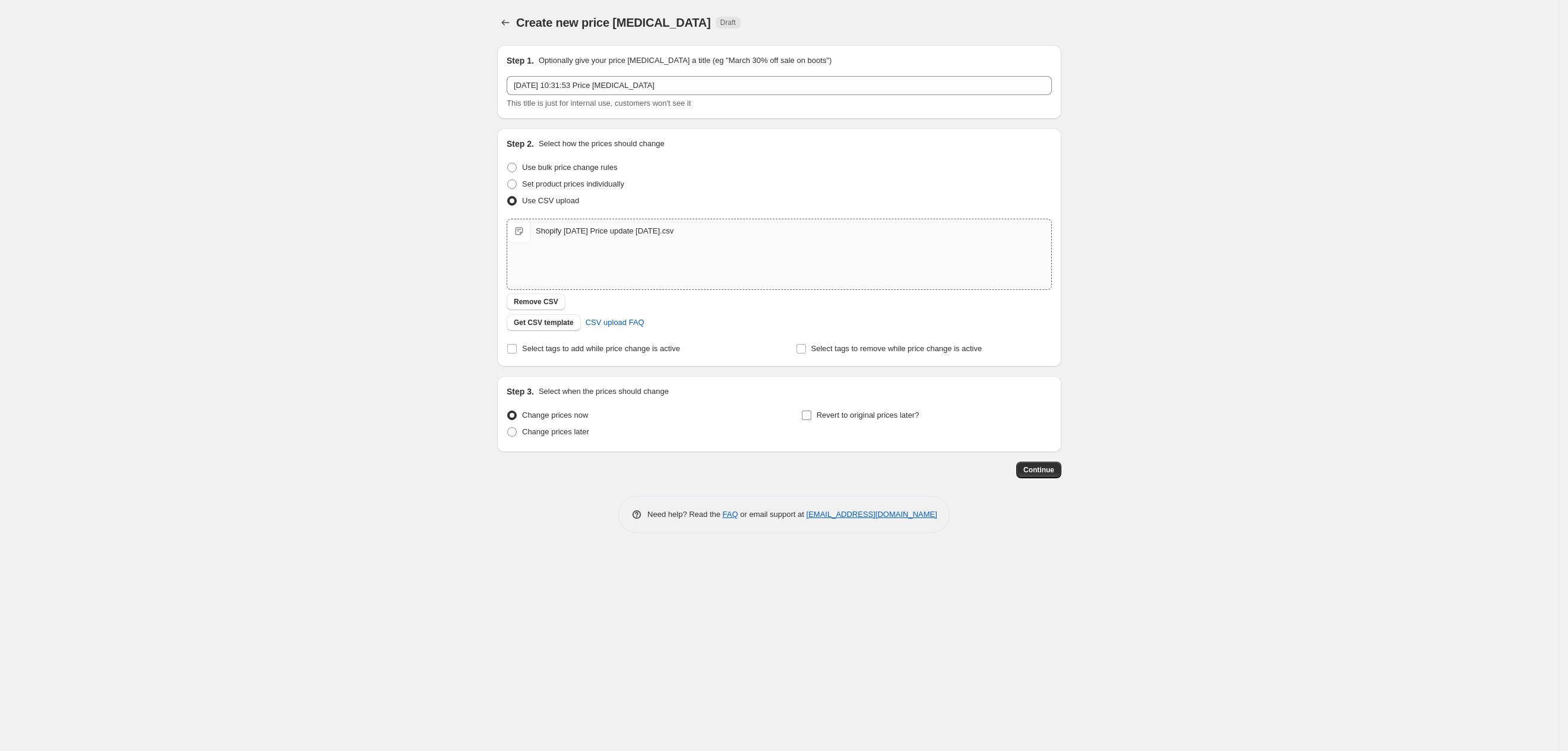
click at [807, 416] on input "Revert to original prices later?" at bounding box center [806, 415] width 9 height 9
checkbox input "true"
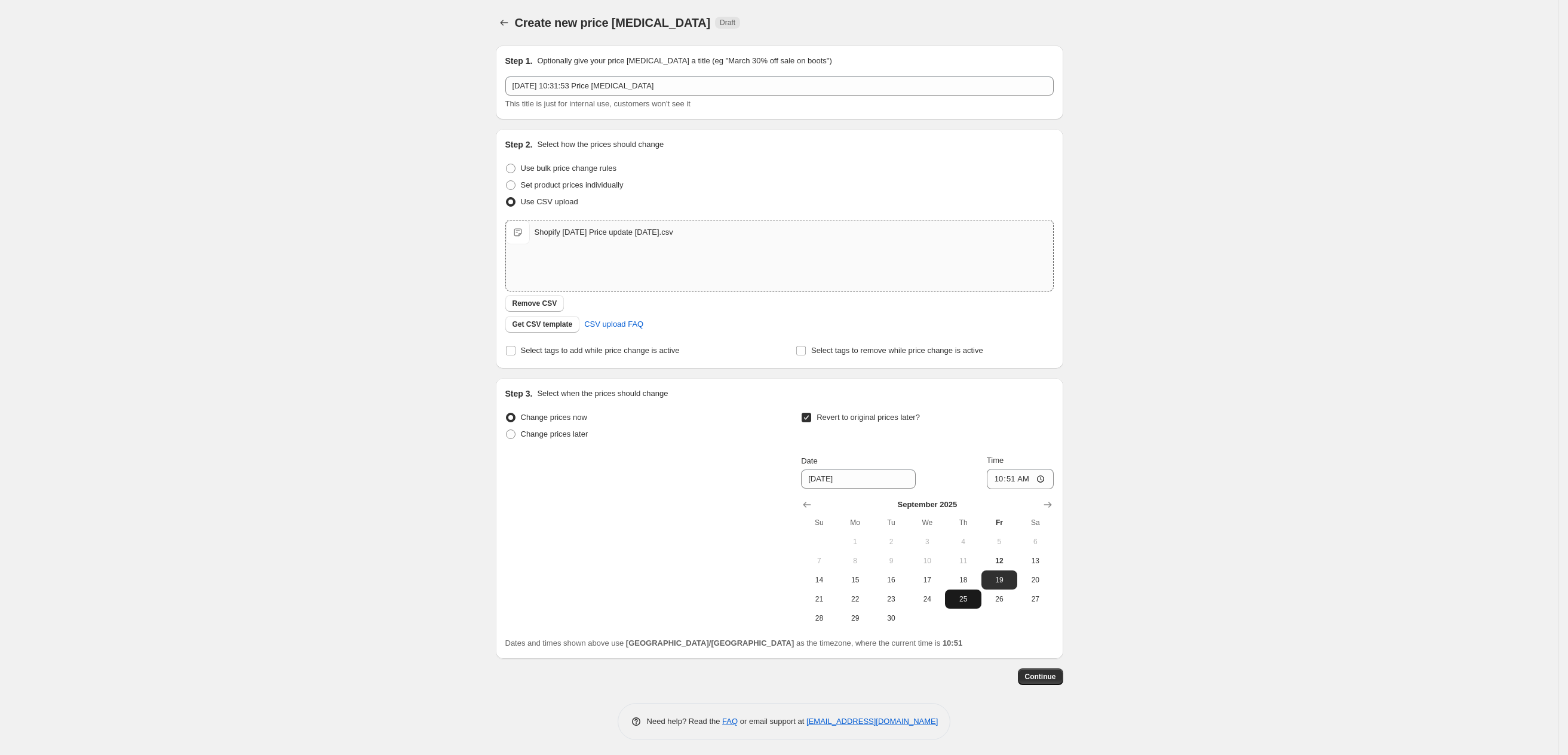
click at [960, 598] on span "25" at bounding box center [963, 599] width 26 height 9
type input "[DATE]"
click at [1039, 478] on input "10:51" at bounding box center [1020, 479] width 67 height 20
click at [1035, 477] on input "10:51" at bounding box center [1020, 479] width 67 height 20
click at [1045, 478] on input "10:51" at bounding box center [1020, 479] width 67 height 20
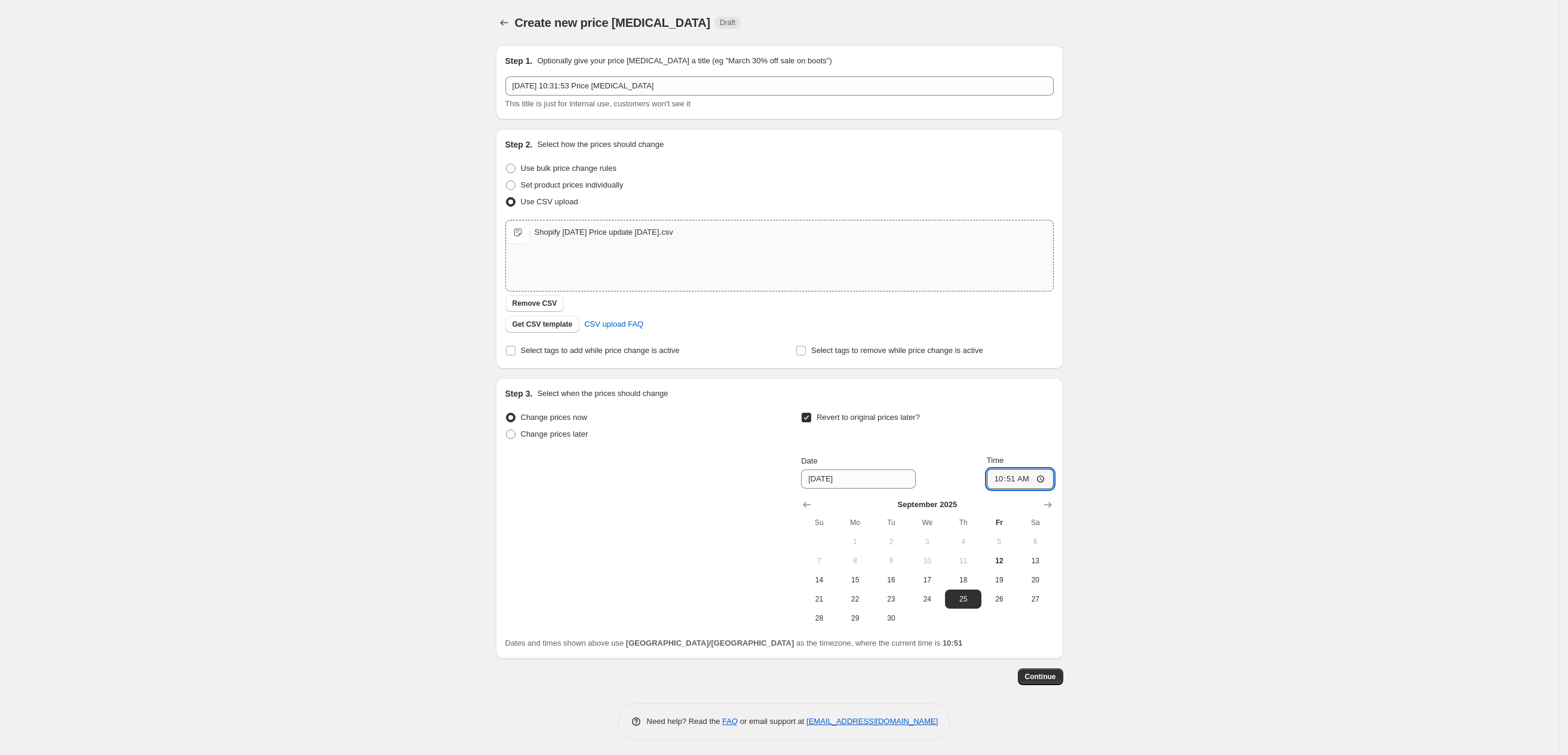
drag, startPoint x: 1031, startPoint y: 477, endPoint x: 995, endPoint y: 475, distance: 36.1
click at [995, 475] on div "Date [DATE] Time 10:51" at bounding box center [927, 471] width 252 height 35
click at [1012, 480] on input "Time" at bounding box center [1020, 479] width 67 height 20
type input "23:59"
click at [1049, 673] on span "Continue" at bounding box center [1041, 676] width 31 height 9
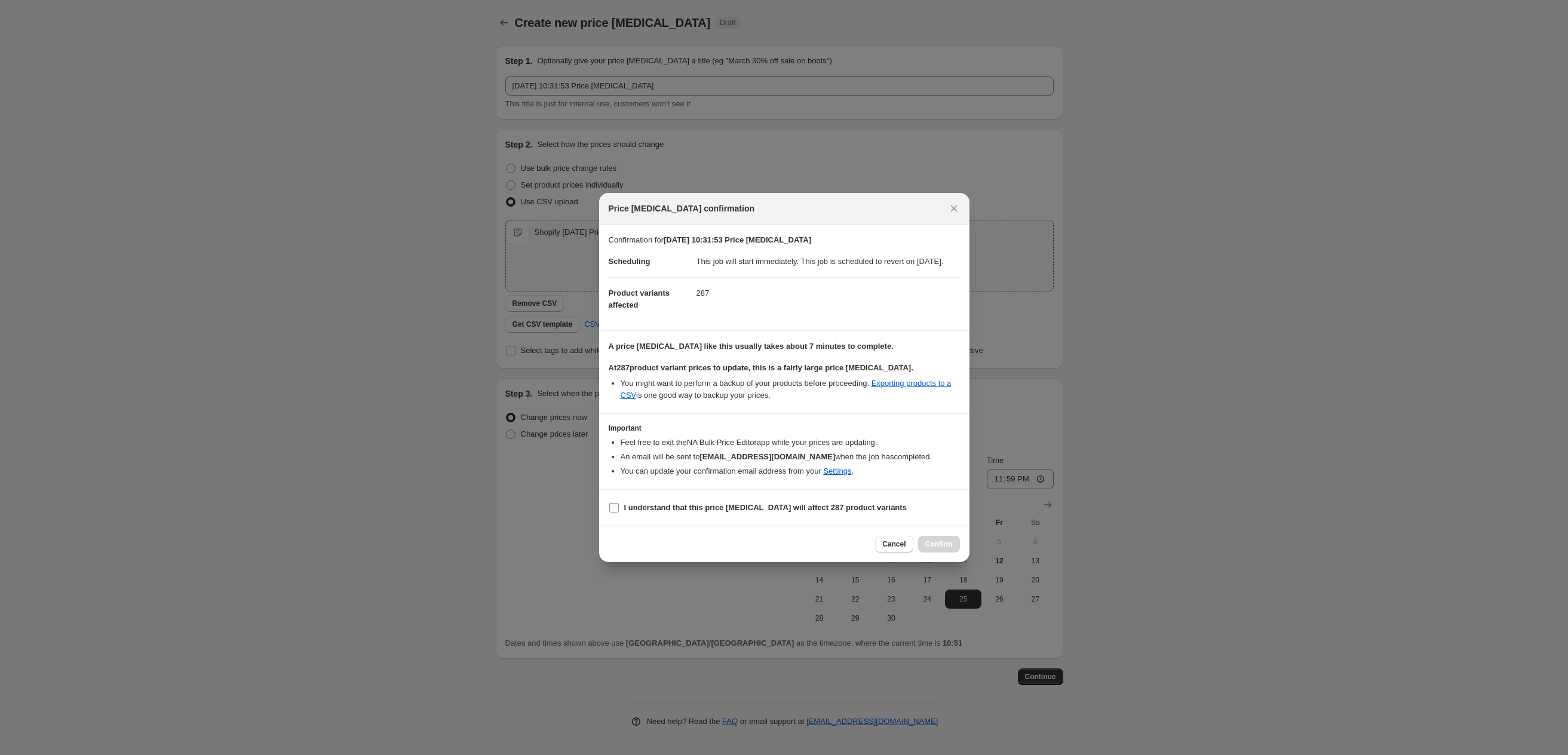
click at [611, 510] on input "I understand that this price [MEDICAL_DATA] will affect 287 product variants" at bounding box center [614, 507] width 9 height 9
checkbox input "true"
click at [939, 548] on span "Confirm" at bounding box center [940, 544] width 28 height 9
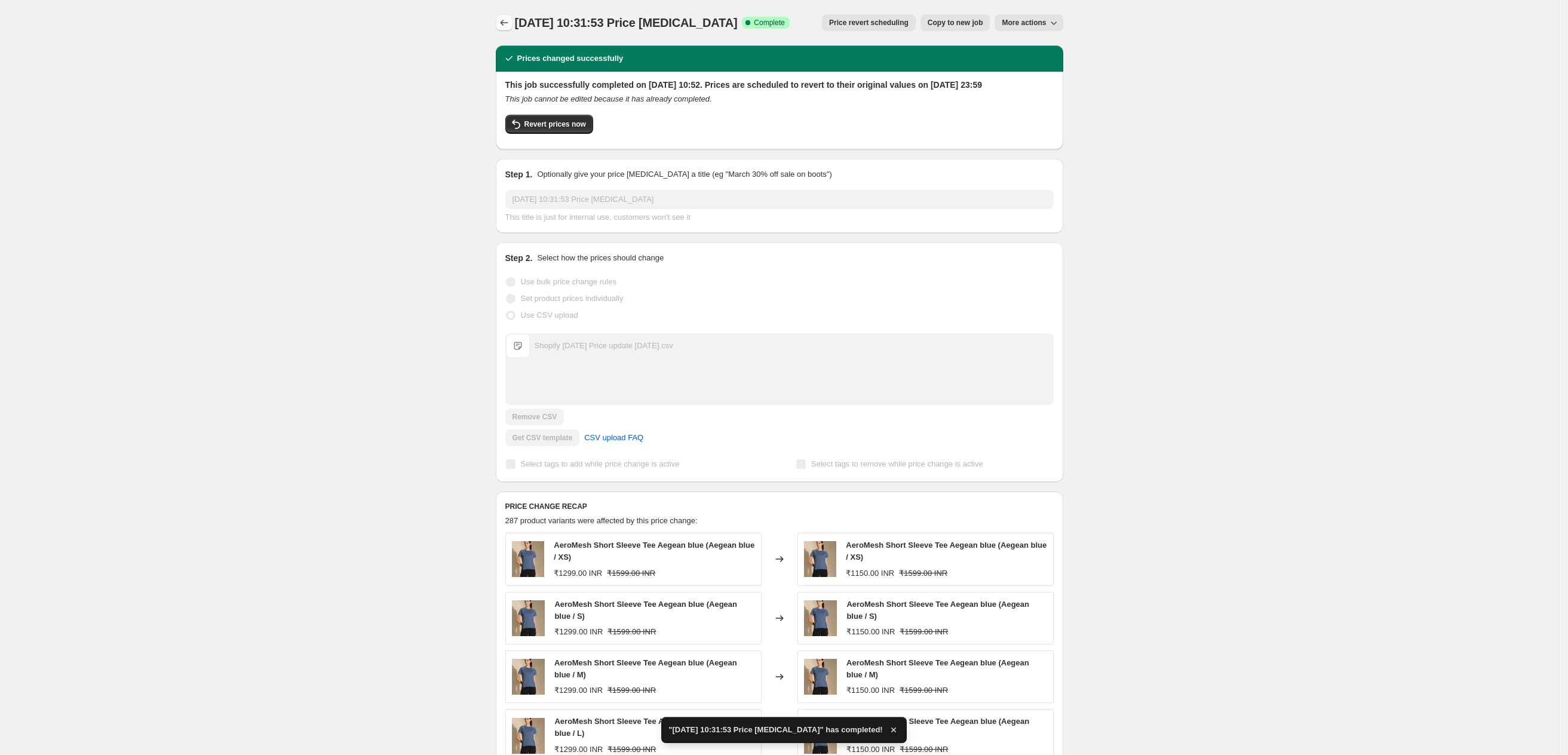
click at [509, 22] on icon "Price change jobs" at bounding box center [504, 22] width 12 height 12
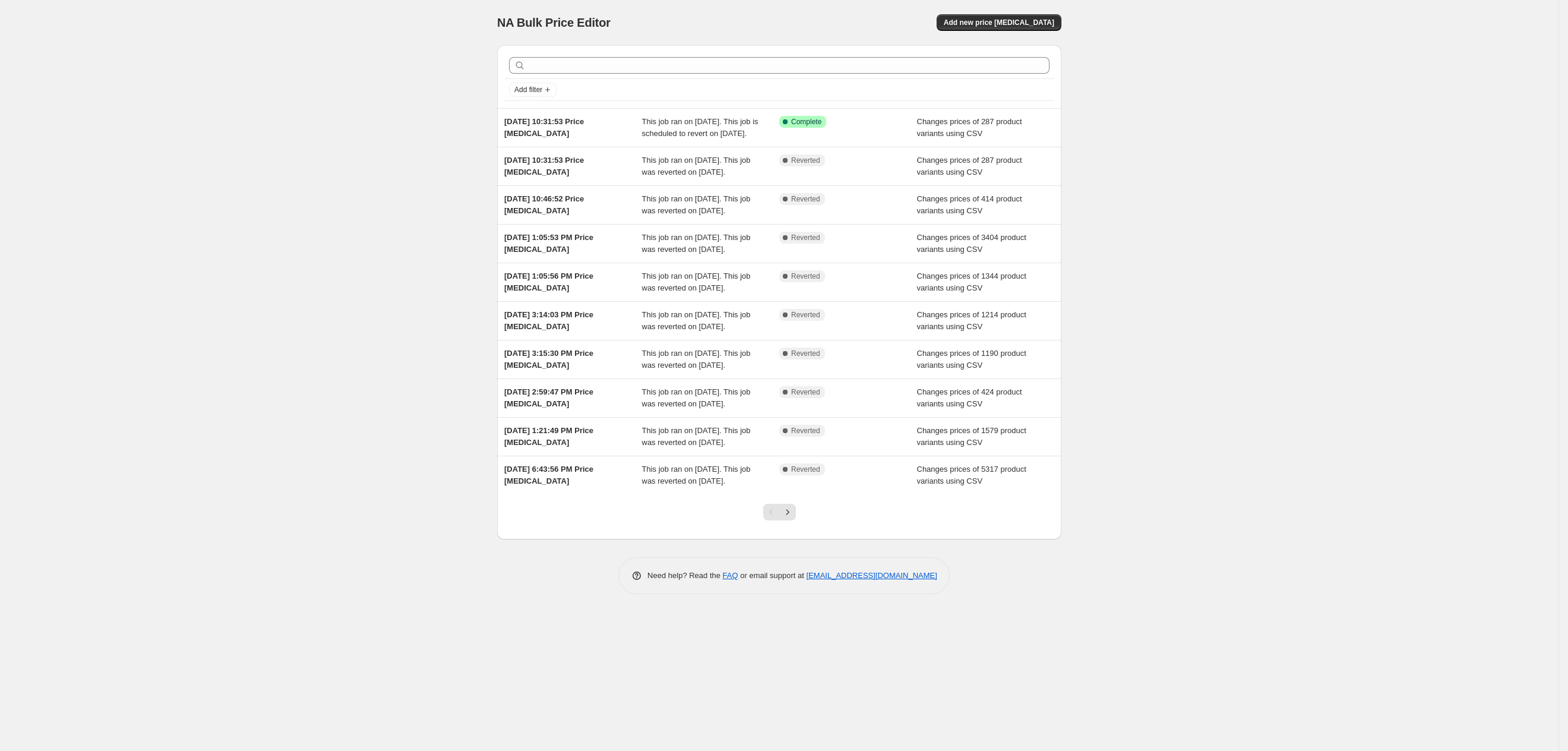
click at [1139, 675] on div "NA Bulk Price Editor. This page is ready NA Bulk Price Editor Add new price [ME…" at bounding box center [779, 376] width 1559 height 751
click at [571, 113] on div "[DATE] 10:31:53 Price [MEDICAL_DATA] This job ran on [DATE]. This job is schedu…" at bounding box center [779, 127] width 564 height 38
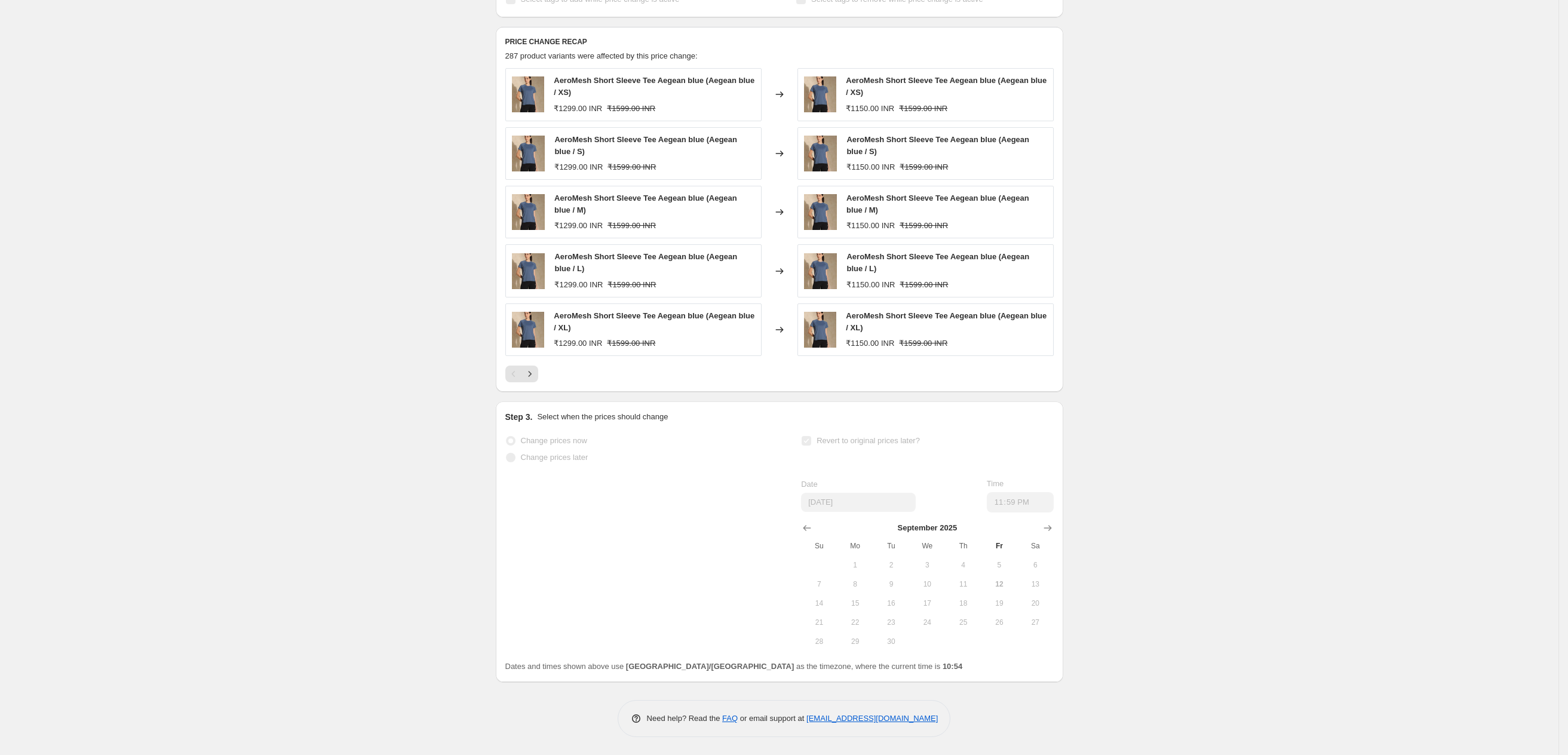
scroll to position [480, 0]
click at [528, 373] on icon "Next" at bounding box center [529, 373] width 12 height 12
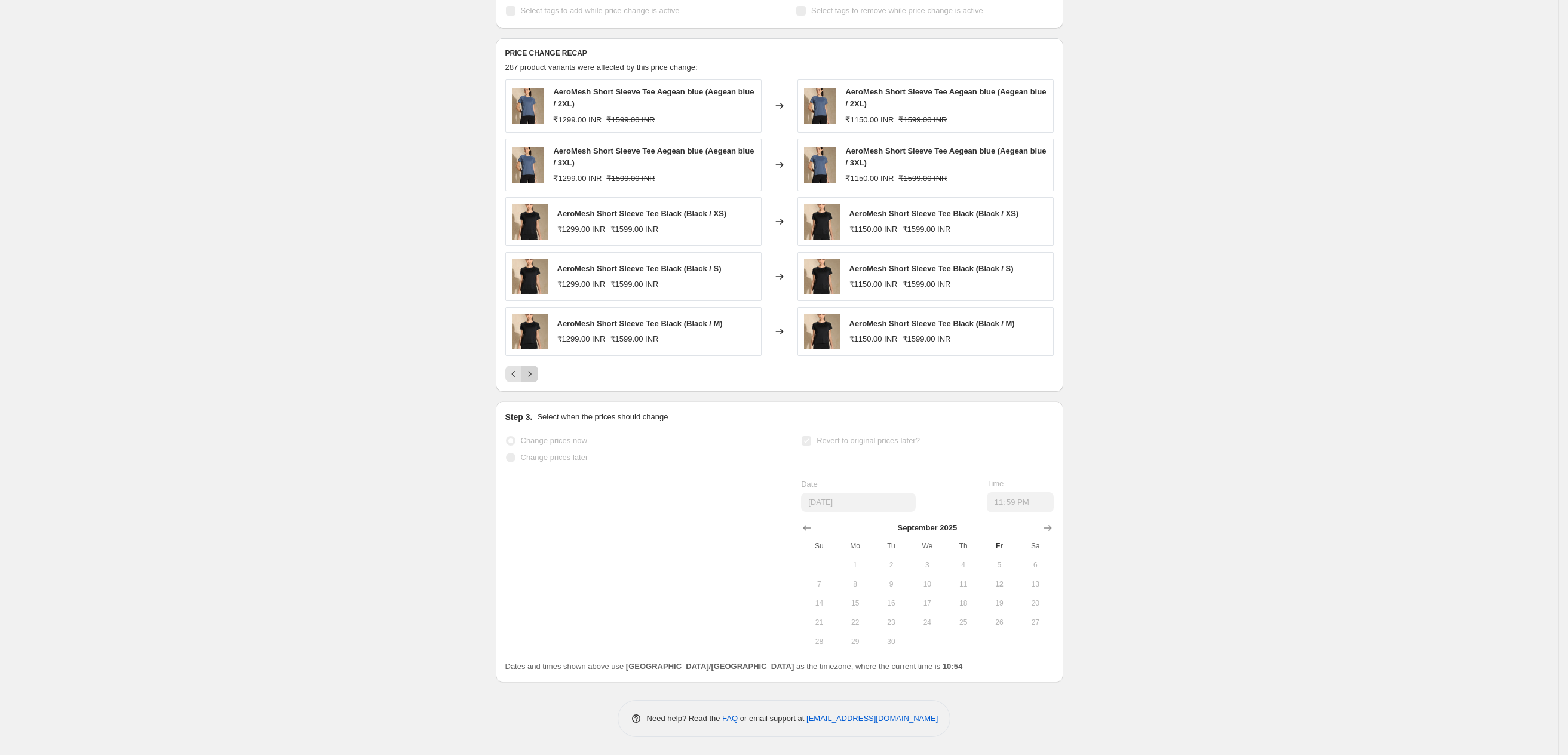
click at [531, 372] on icon "Next" at bounding box center [529, 373] width 3 height 5
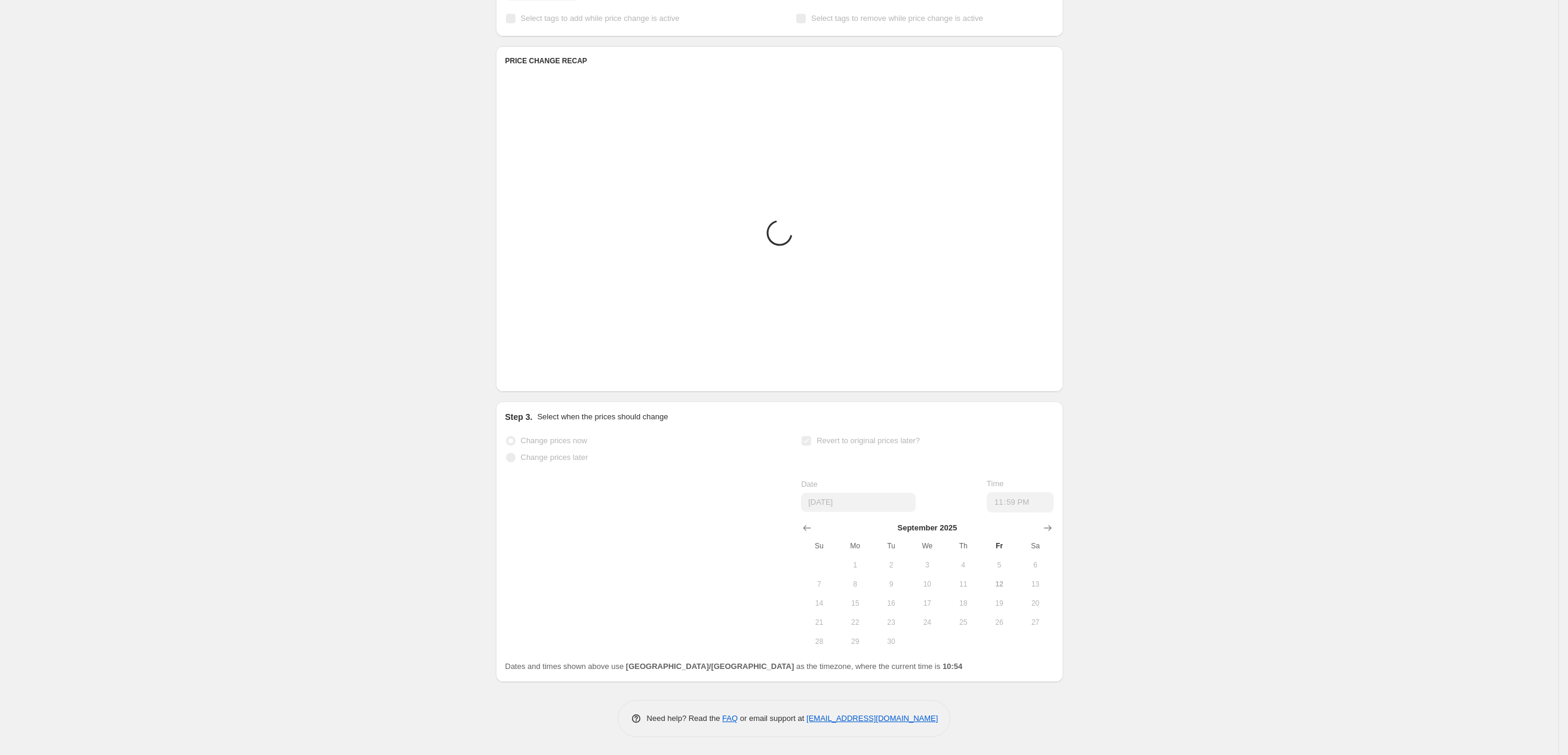
scroll to position [461, 0]
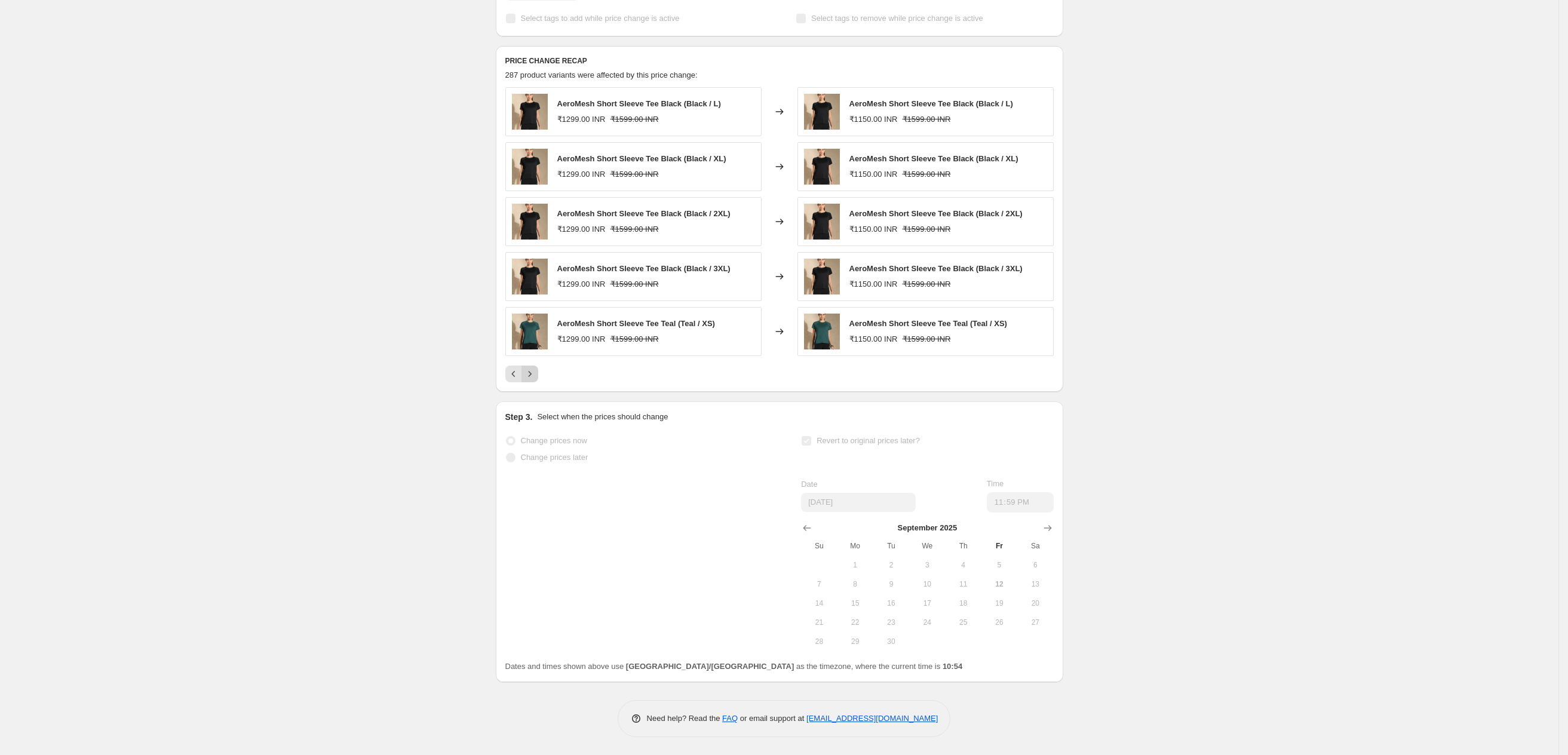
click at [531, 372] on icon "Next" at bounding box center [529, 373] width 3 height 5
click at [536, 376] on icon "Next" at bounding box center [529, 373] width 12 height 12
click at [532, 371] on icon "Next" at bounding box center [529, 373] width 12 height 12
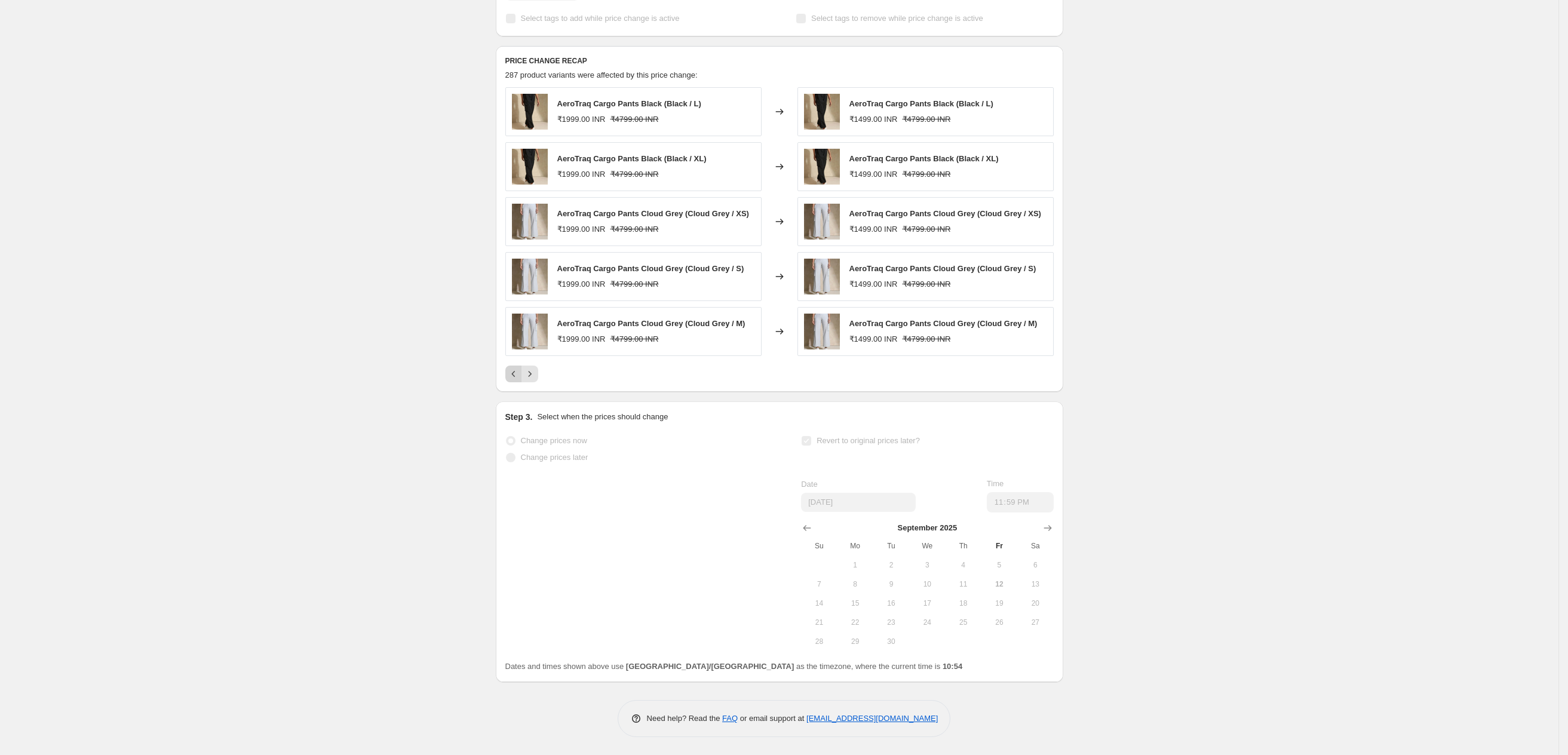
click at [515, 373] on icon "Previous" at bounding box center [513, 373] width 12 height 12
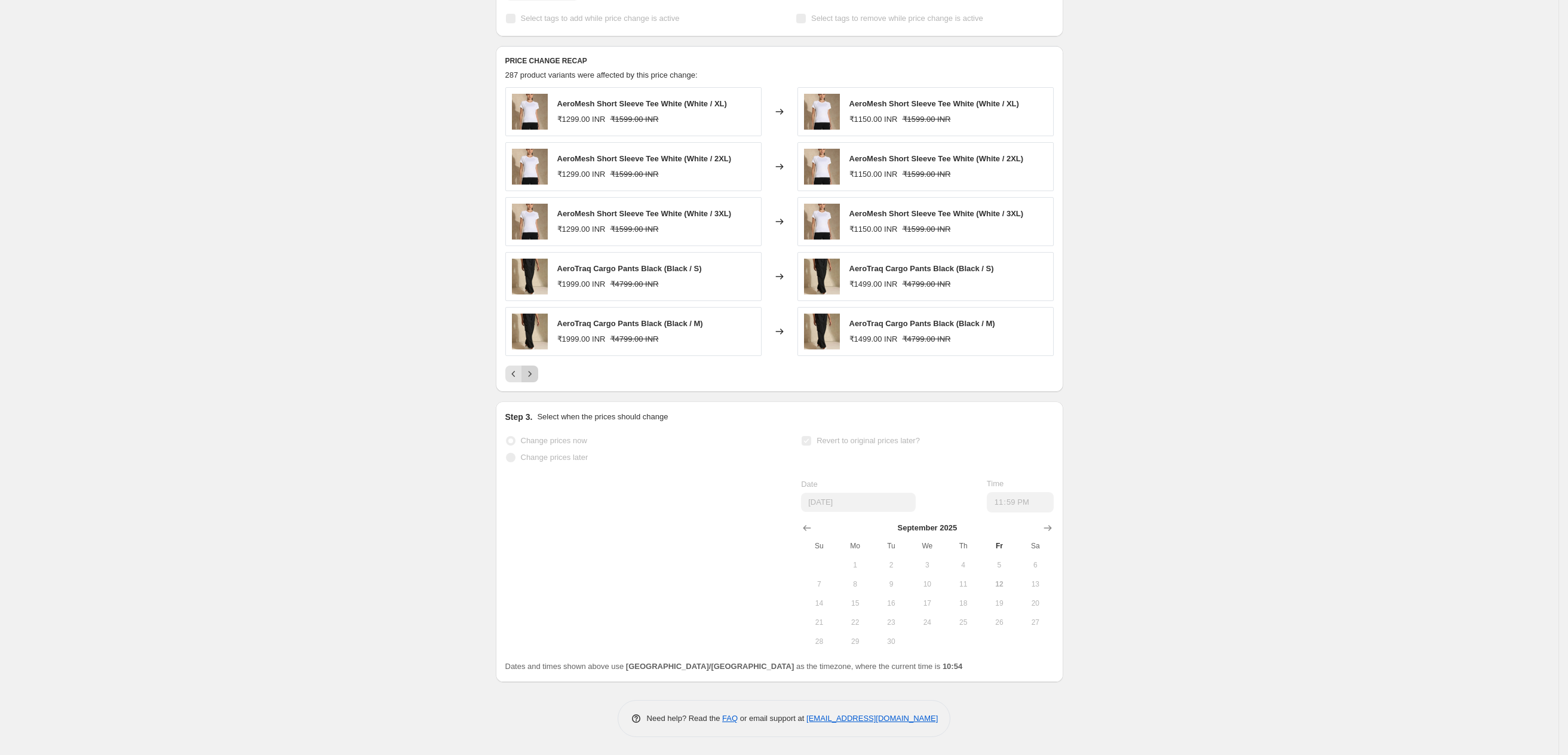
click at [531, 373] on icon "Next" at bounding box center [529, 373] width 12 height 12
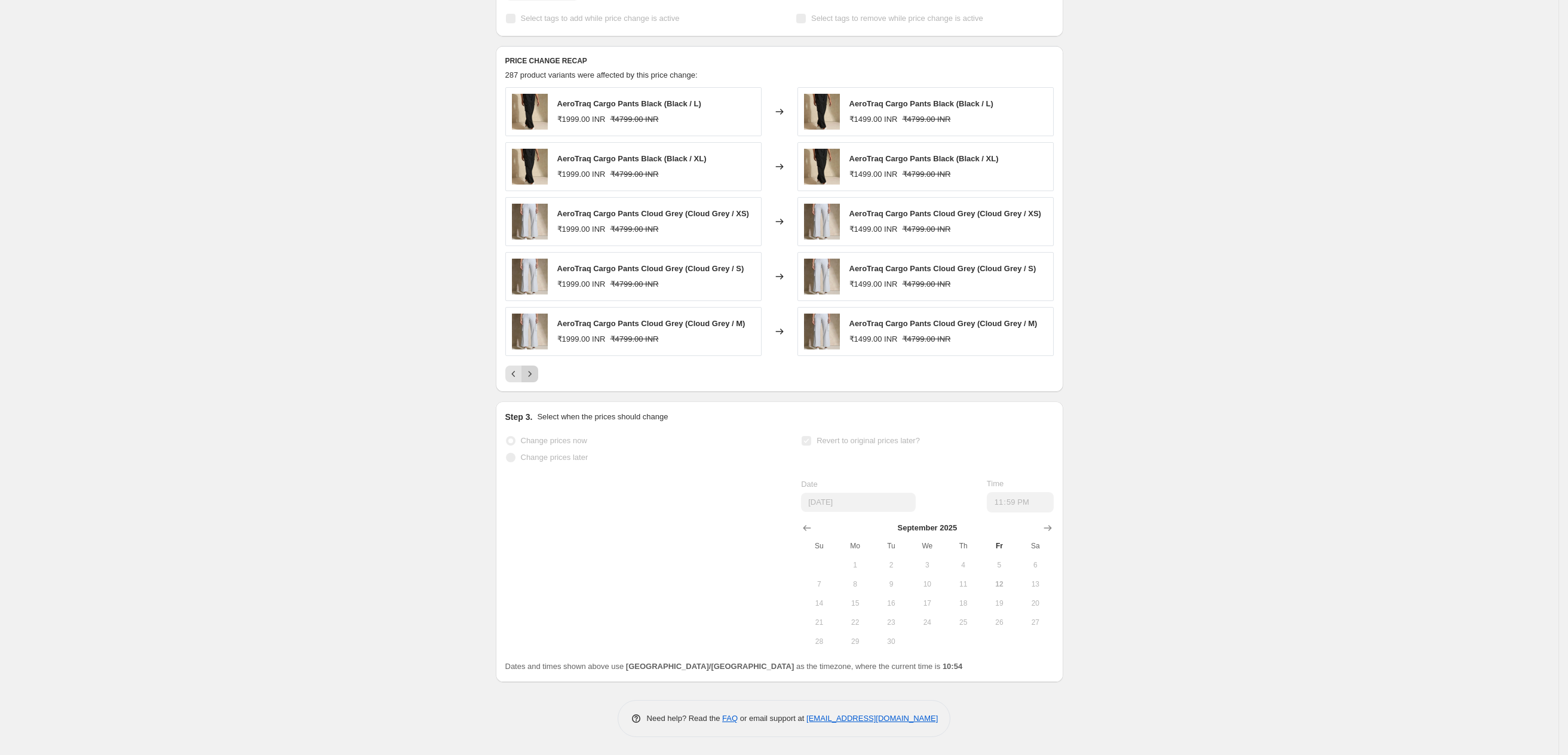
click at [536, 371] on icon "Next" at bounding box center [529, 373] width 12 height 12
click at [536, 378] on icon "Next" at bounding box center [529, 373] width 12 height 12
click at [532, 376] on icon "Next" at bounding box center [529, 373] width 12 height 12
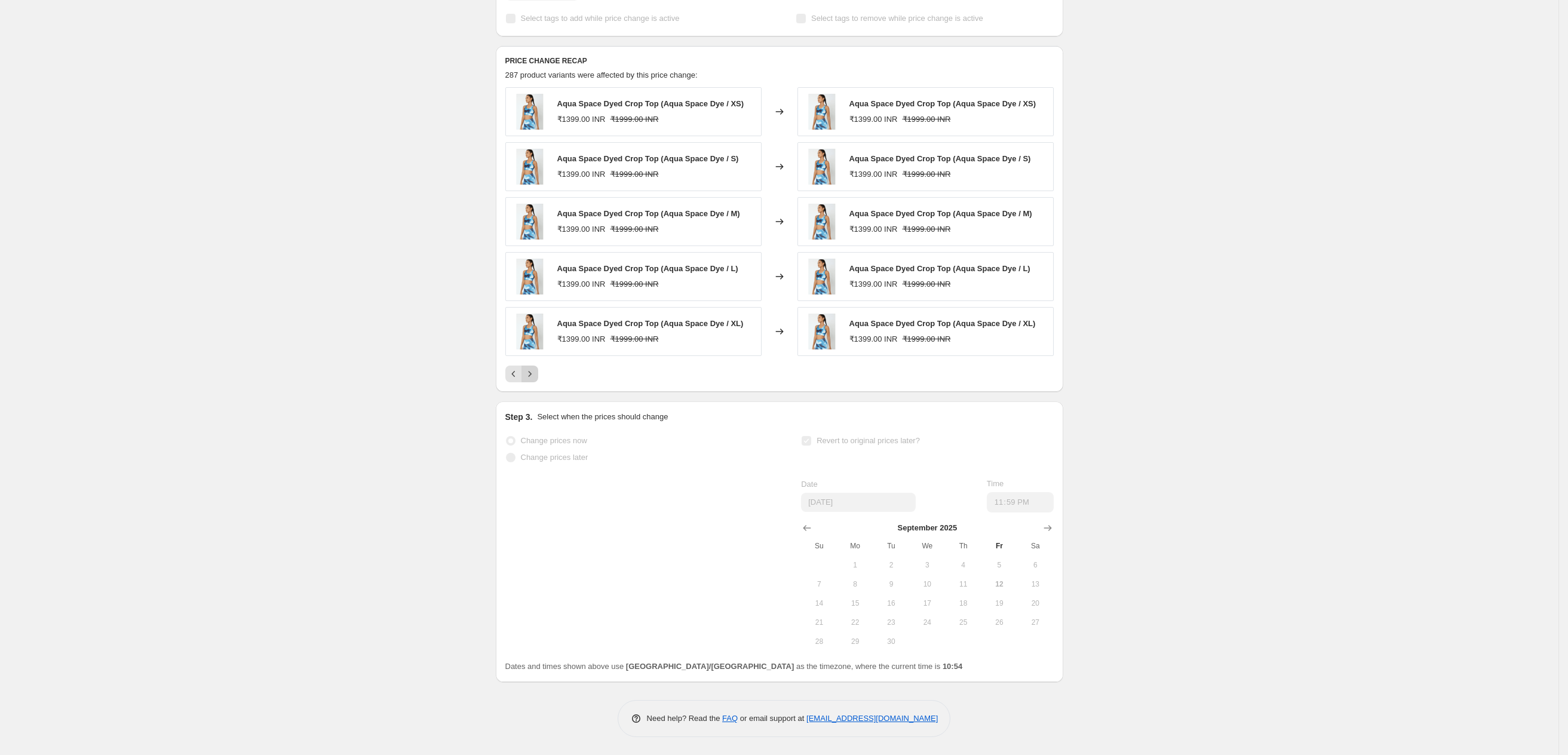
click at [533, 376] on icon "Next" at bounding box center [529, 373] width 12 height 12
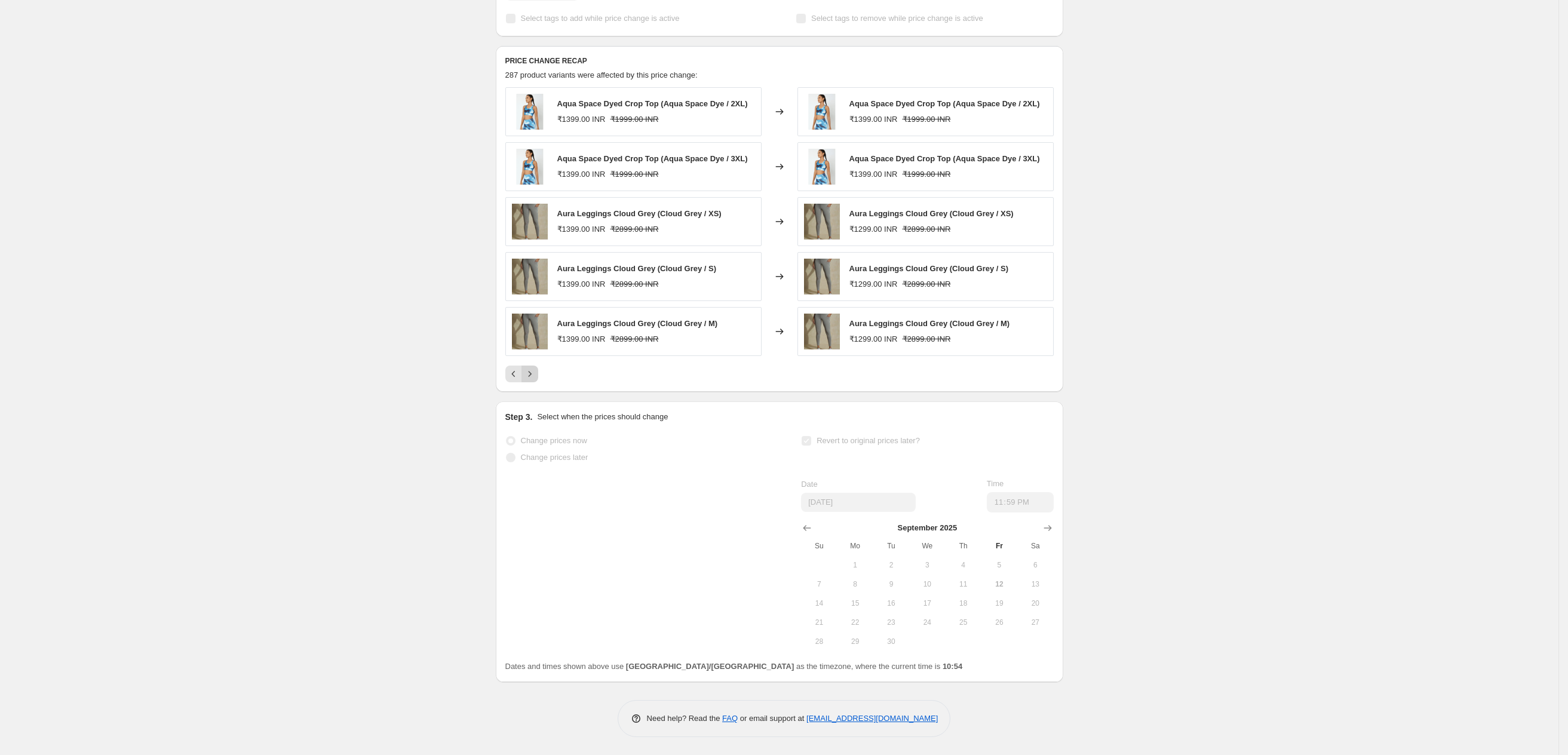
click at [533, 376] on icon "Next" at bounding box center [529, 373] width 12 height 12
click at [513, 372] on icon "Previous" at bounding box center [513, 373] width 12 height 12
click at [529, 369] on icon "Next" at bounding box center [529, 373] width 12 height 12
click at [536, 376] on icon "Next" at bounding box center [529, 373] width 12 height 12
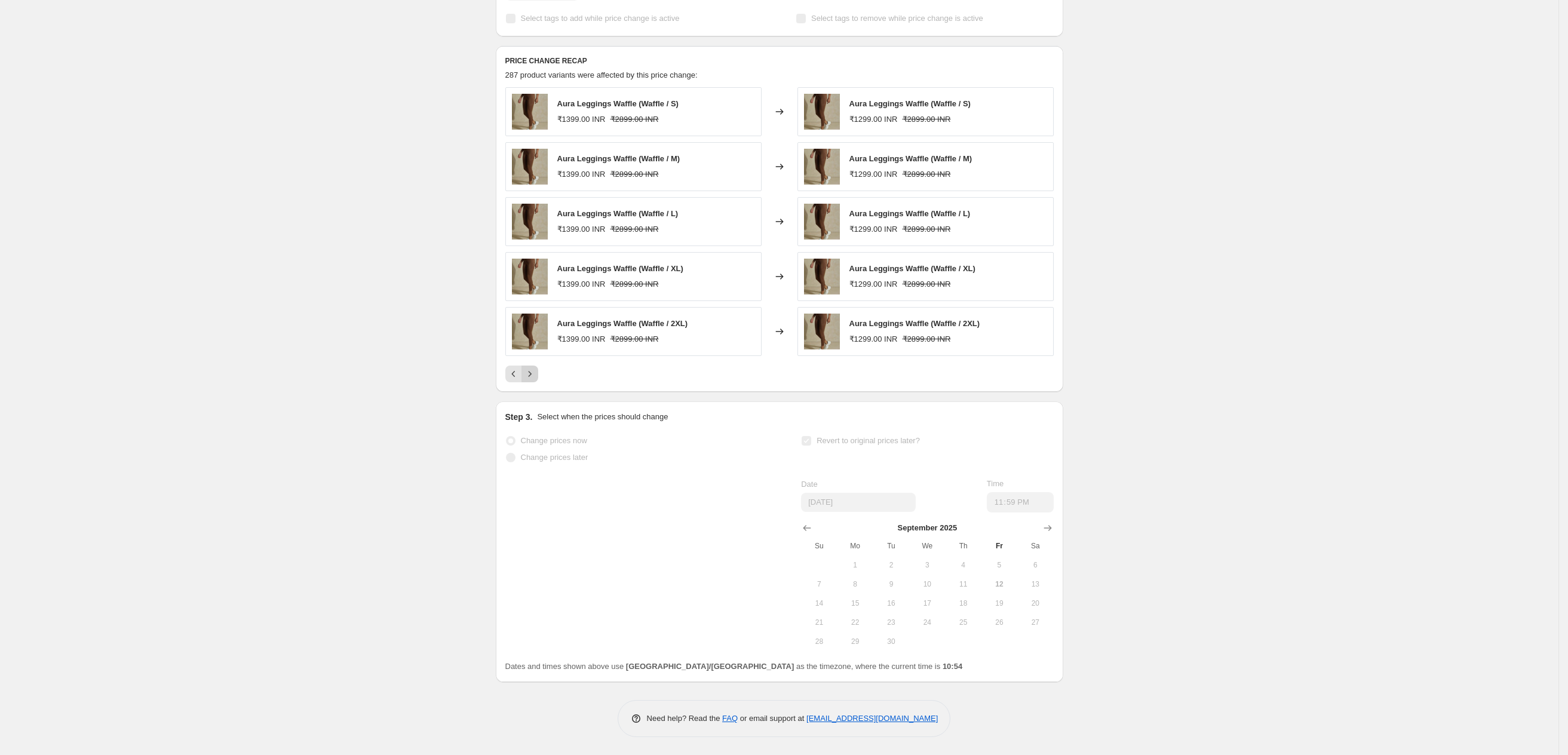
click at [531, 372] on icon "Next" at bounding box center [529, 373] width 3 height 5
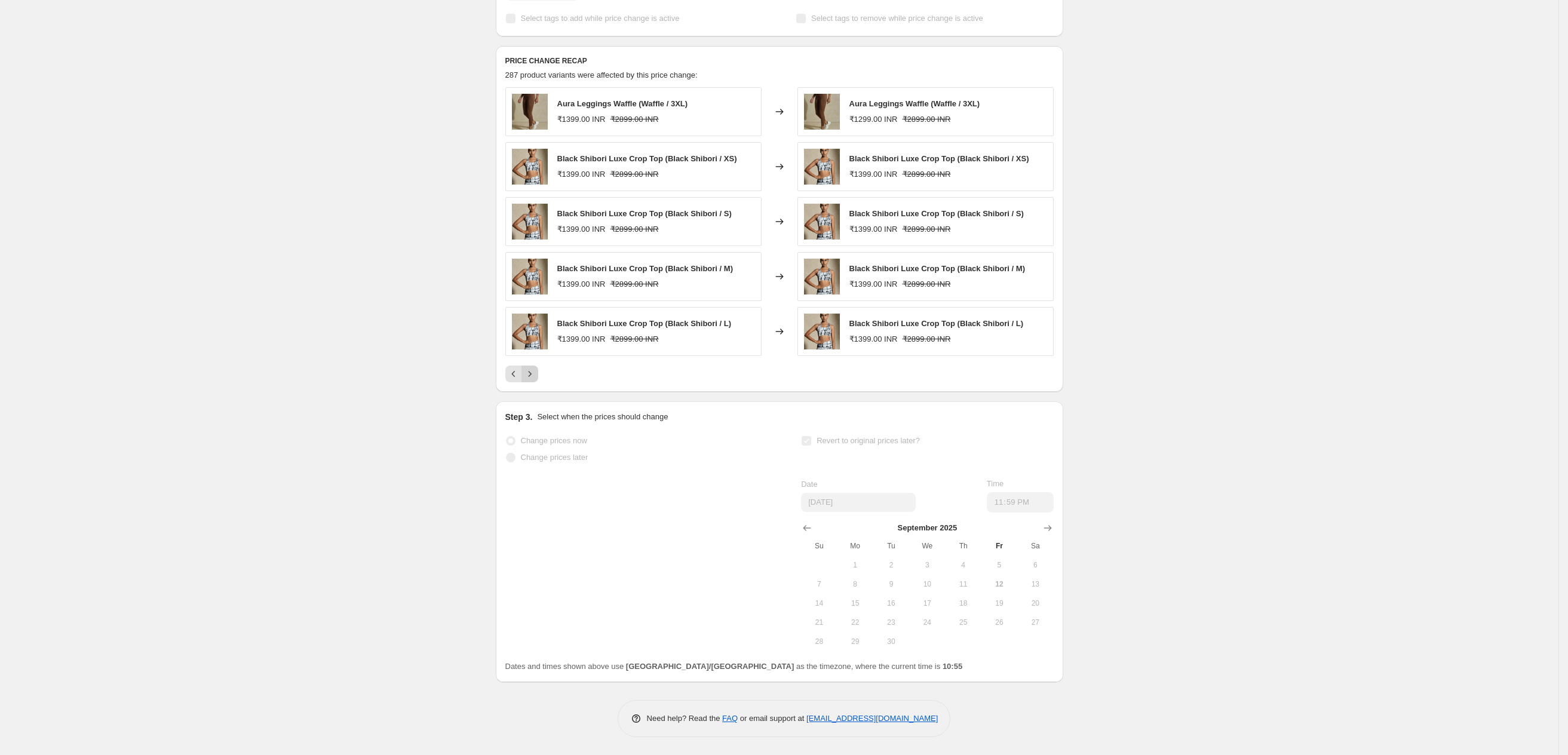
click at [536, 372] on icon "Next" at bounding box center [529, 373] width 12 height 12
